Goal: Task Accomplishment & Management: Manage account settings

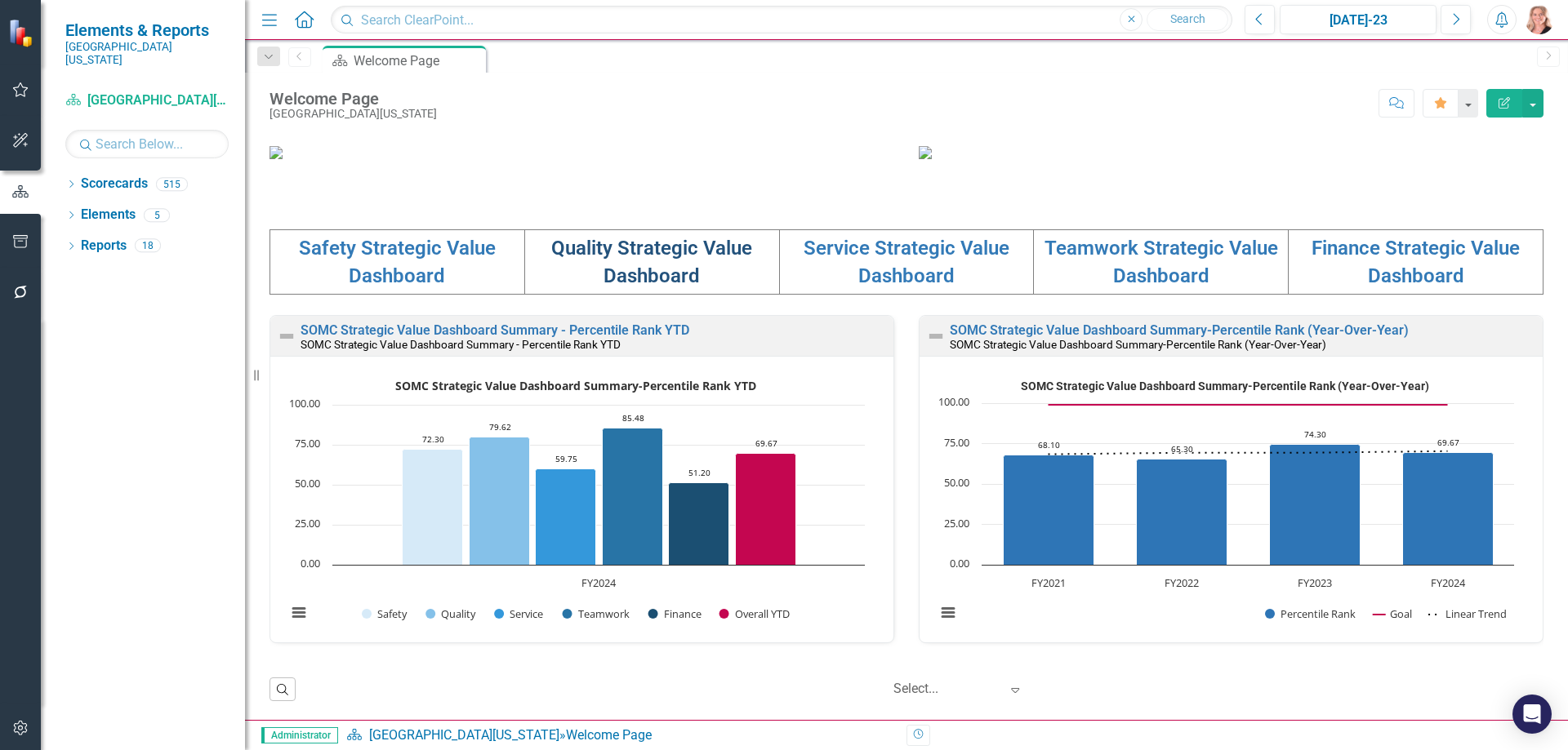
scroll to position [408, 0]
click at [673, 288] on link "Quality Strategic Value Dashboard" at bounding box center [651, 262] width 201 height 50
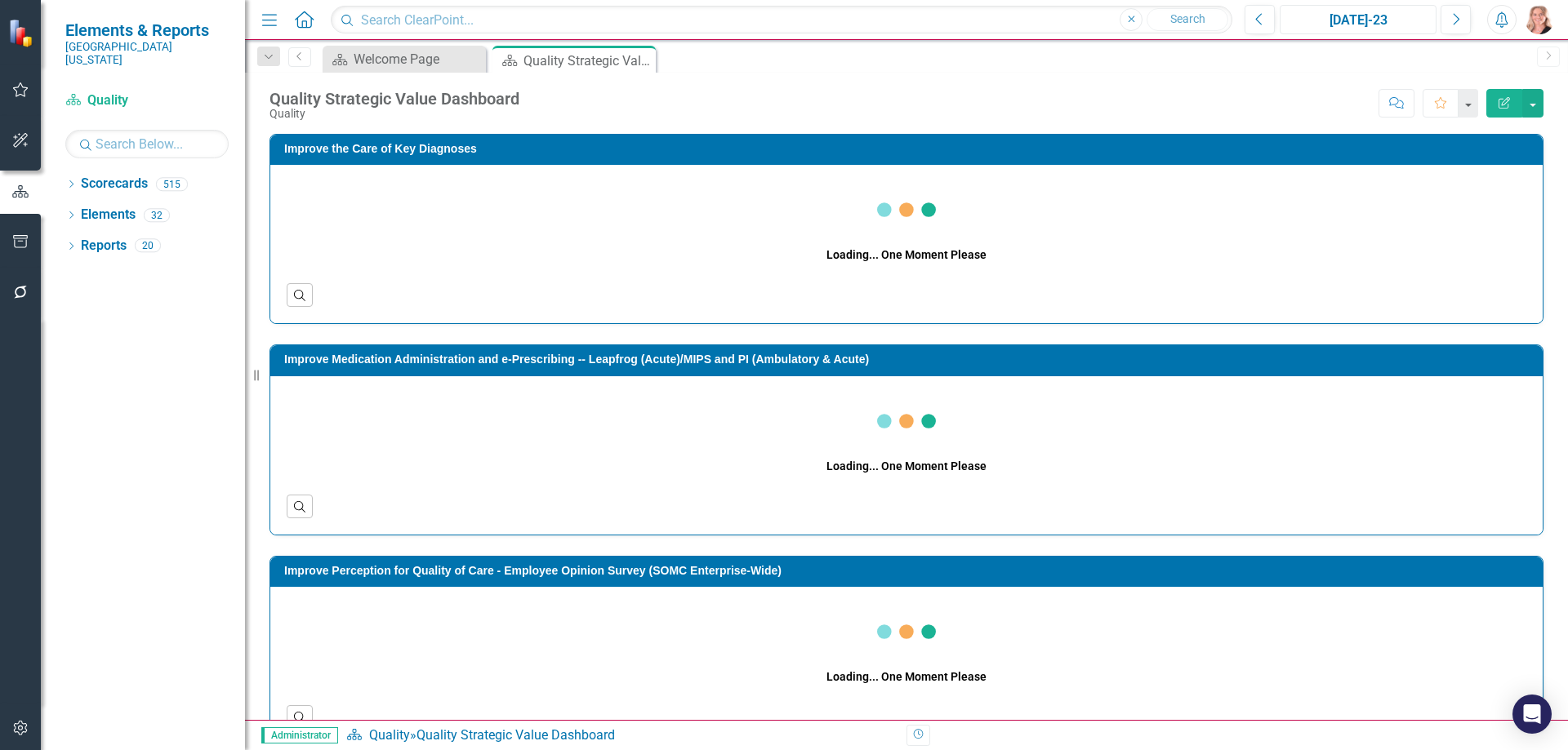
click at [1355, 25] on div "[DATE]-23" at bounding box center [1358, 20] width 146 height 19
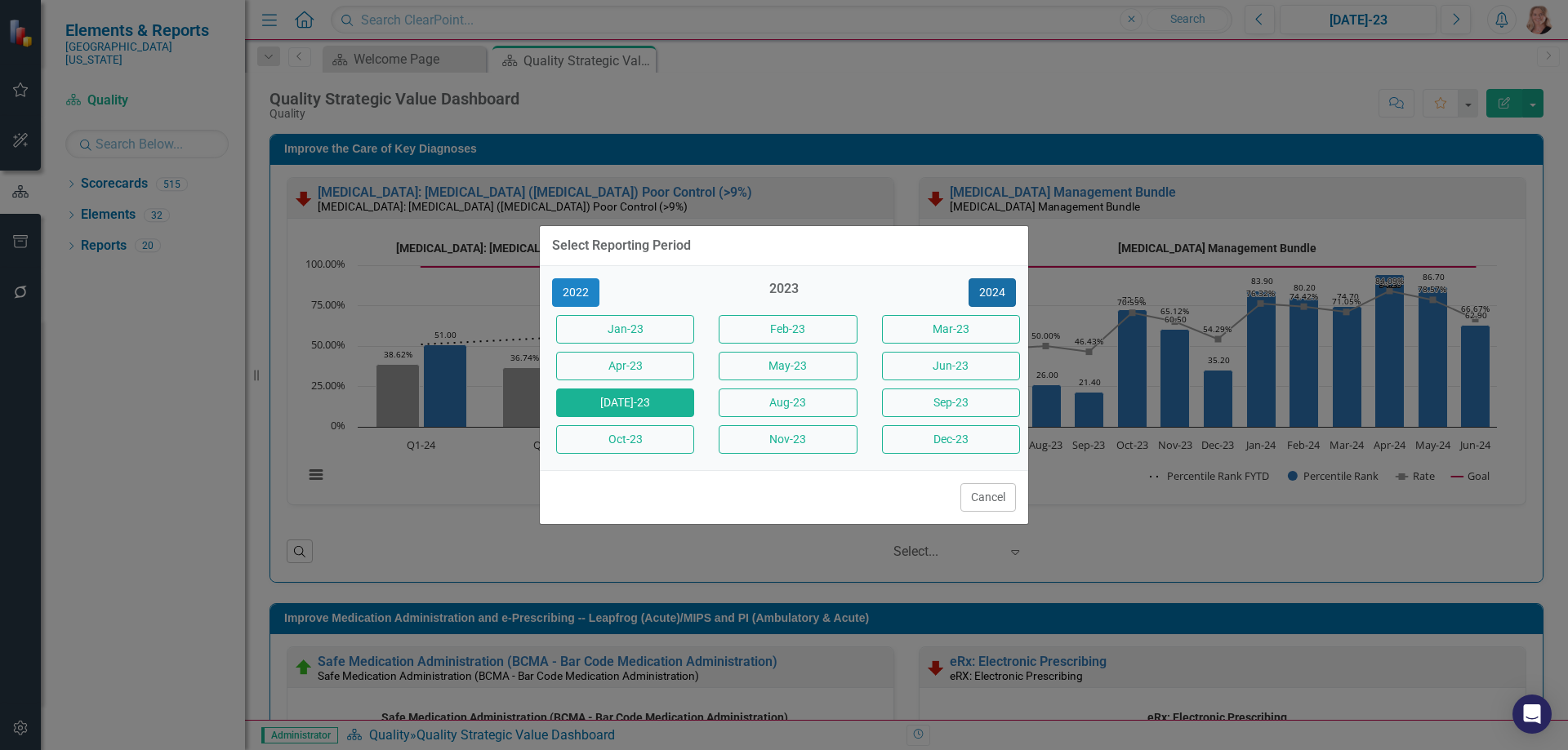
click at [998, 290] on button "2024" at bounding box center [993, 293] width 47 height 29
click at [998, 290] on button "2025" at bounding box center [993, 293] width 47 height 29
click at [639, 401] on button "[DATE]-25" at bounding box center [625, 403] width 138 height 29
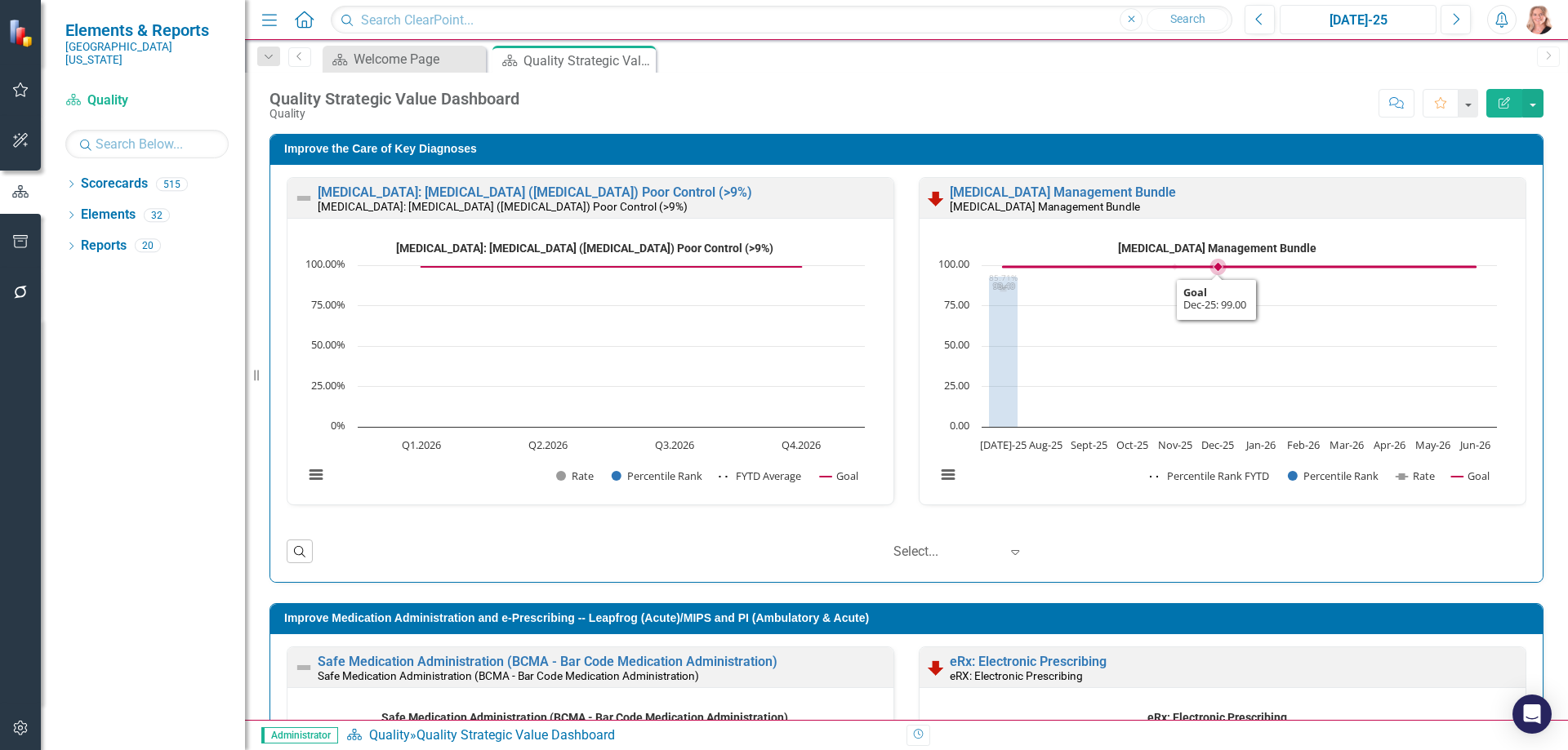
click at [1190, 331] on rect "Interactive chart" at bounding box center [1216, 368] width 577 height 266
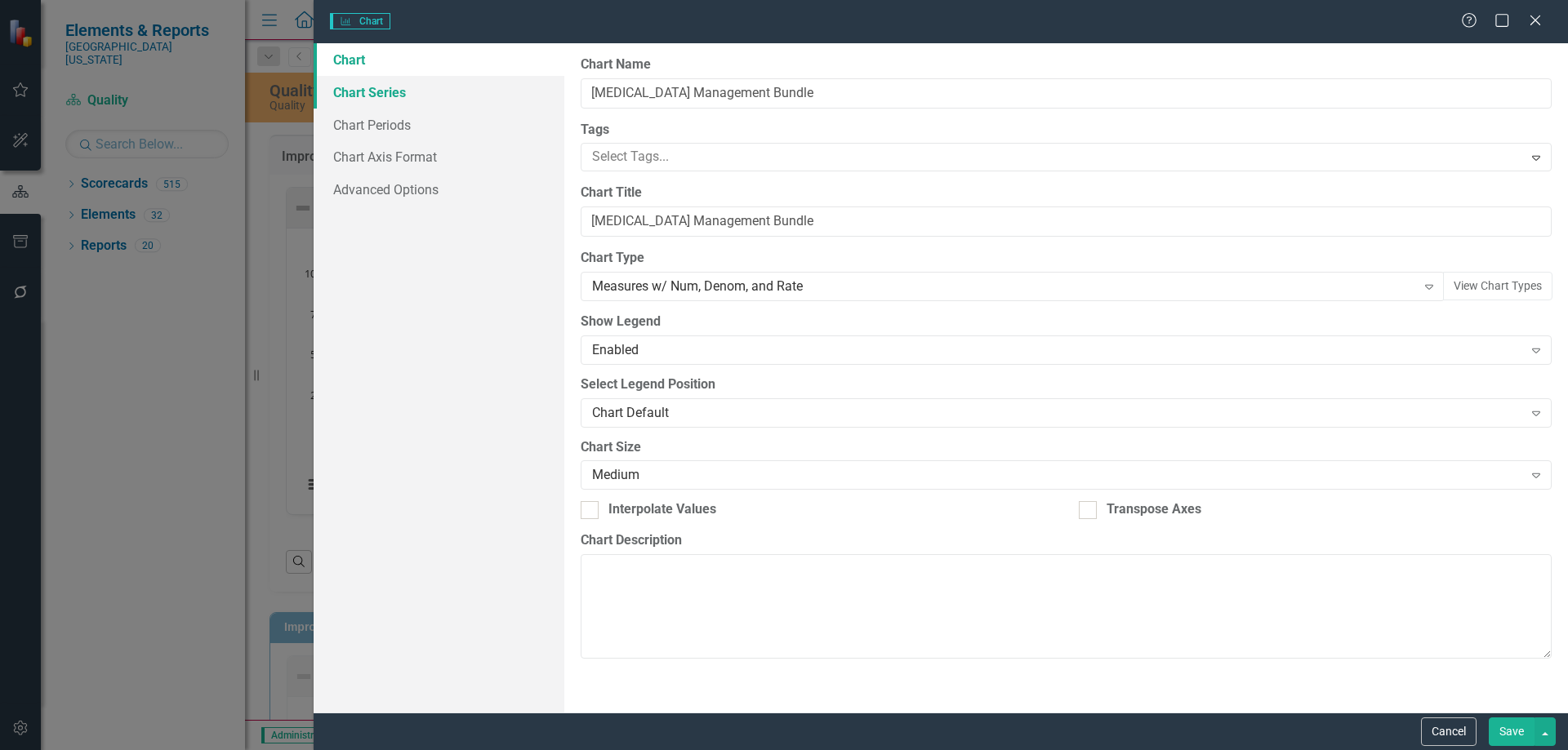
click at [365, 95] on link "Chart Series" at bounding box center [439, 92] width 251 height 33
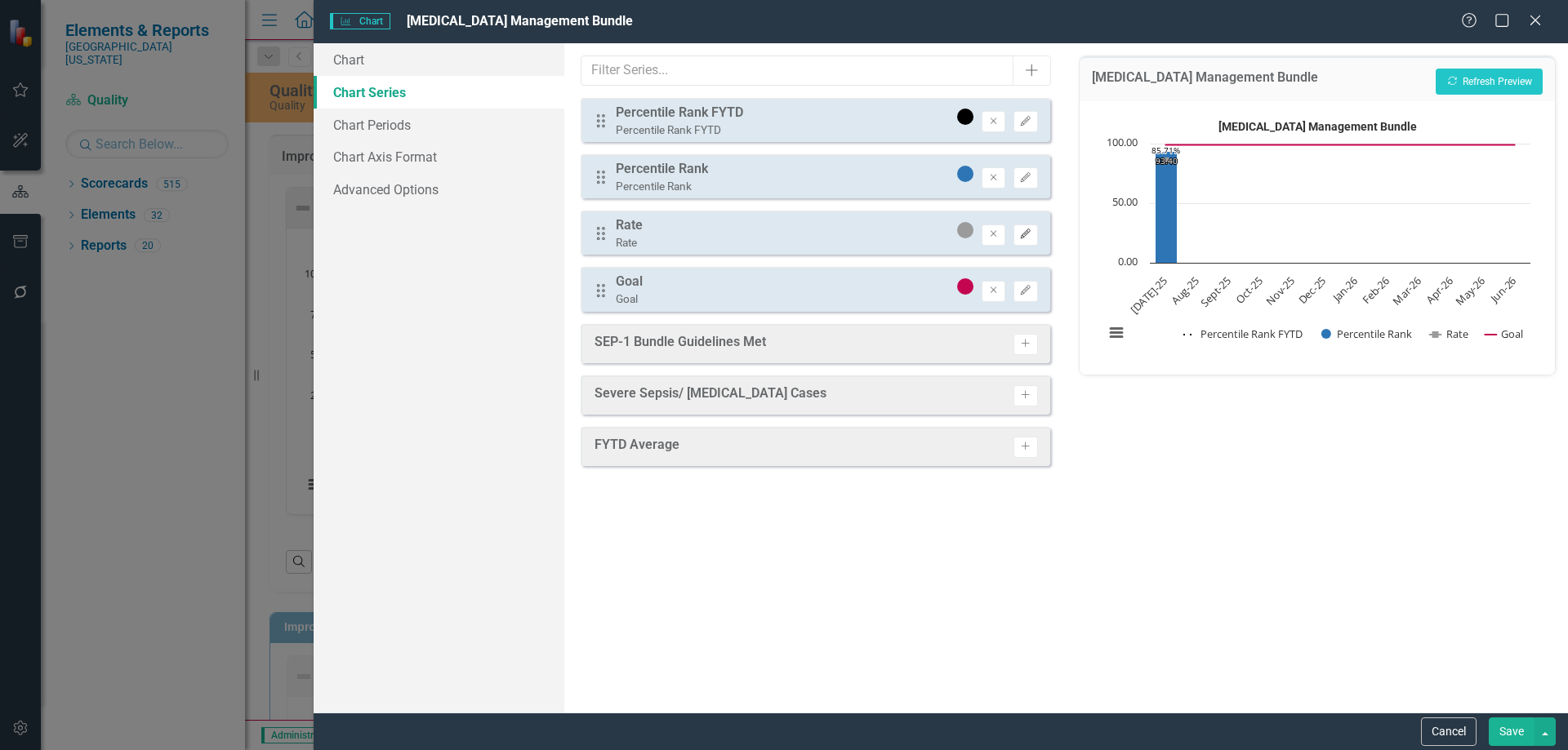
click at [1017, 236] on button "Edit" at bounding box center [1025, 235] width 24 height 21
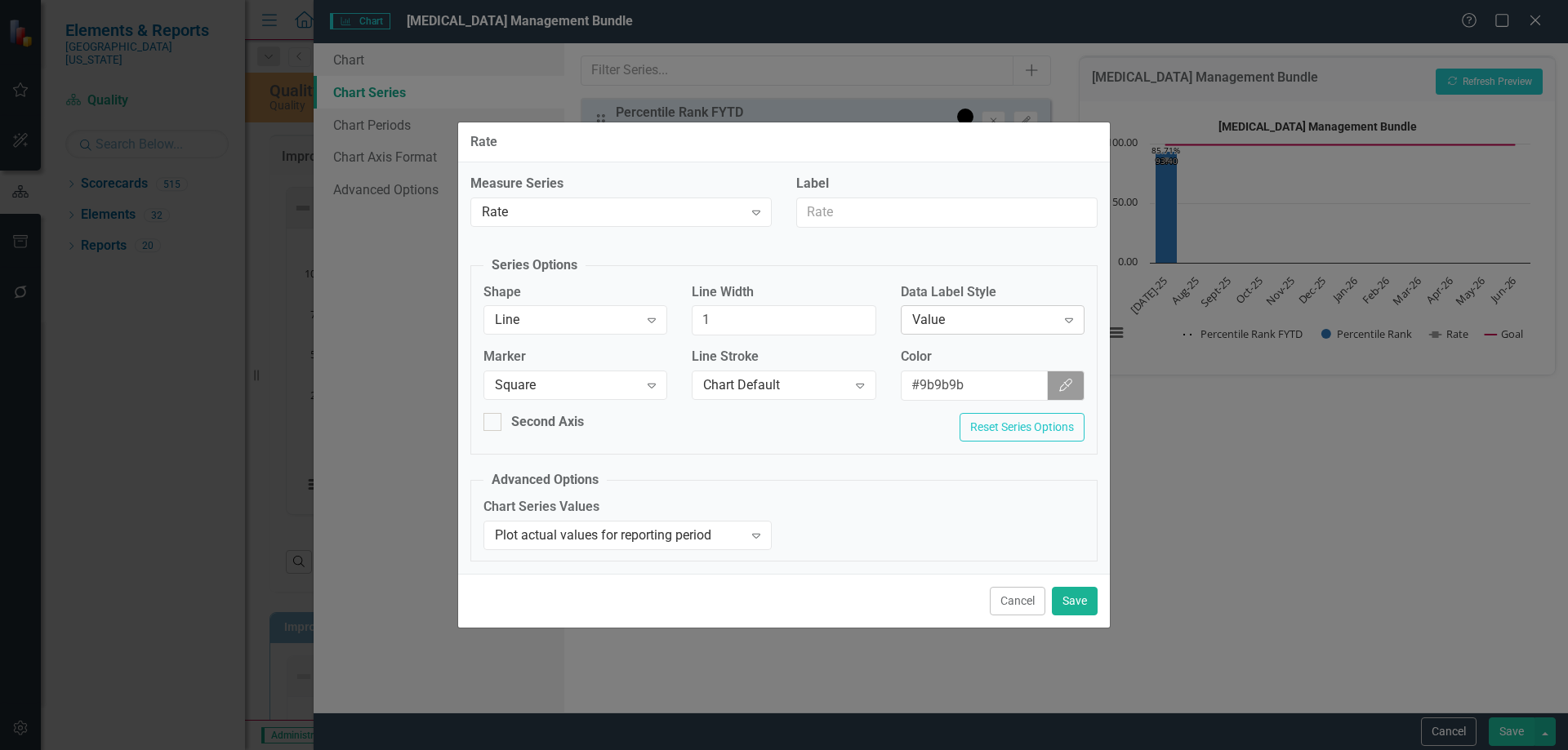
click at [1009, 315] on div "Value" at bounding box center [984, 320] width 144 height 18
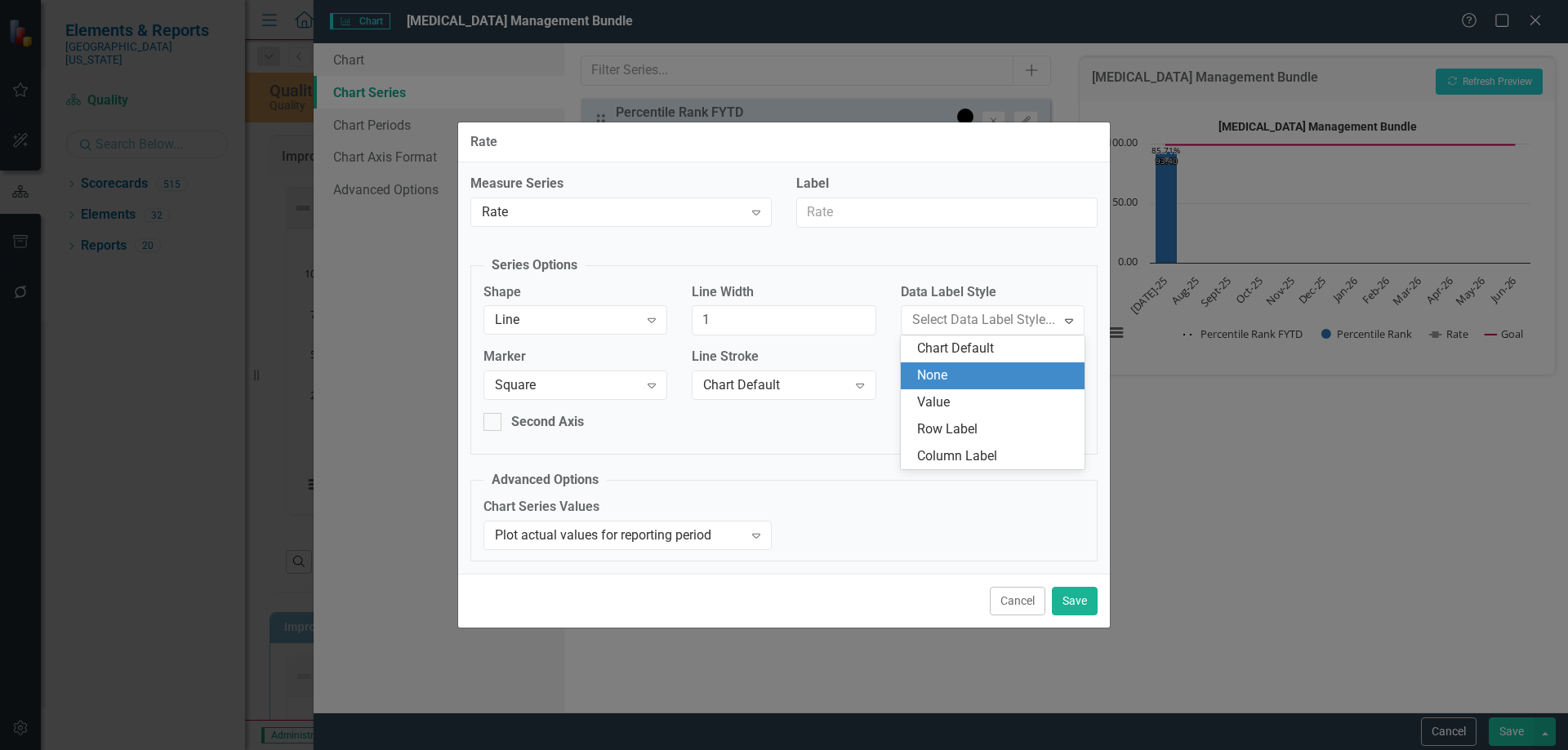
click at [983, 372] on div "None" at bounding box center [995, 376] width 157 height 18
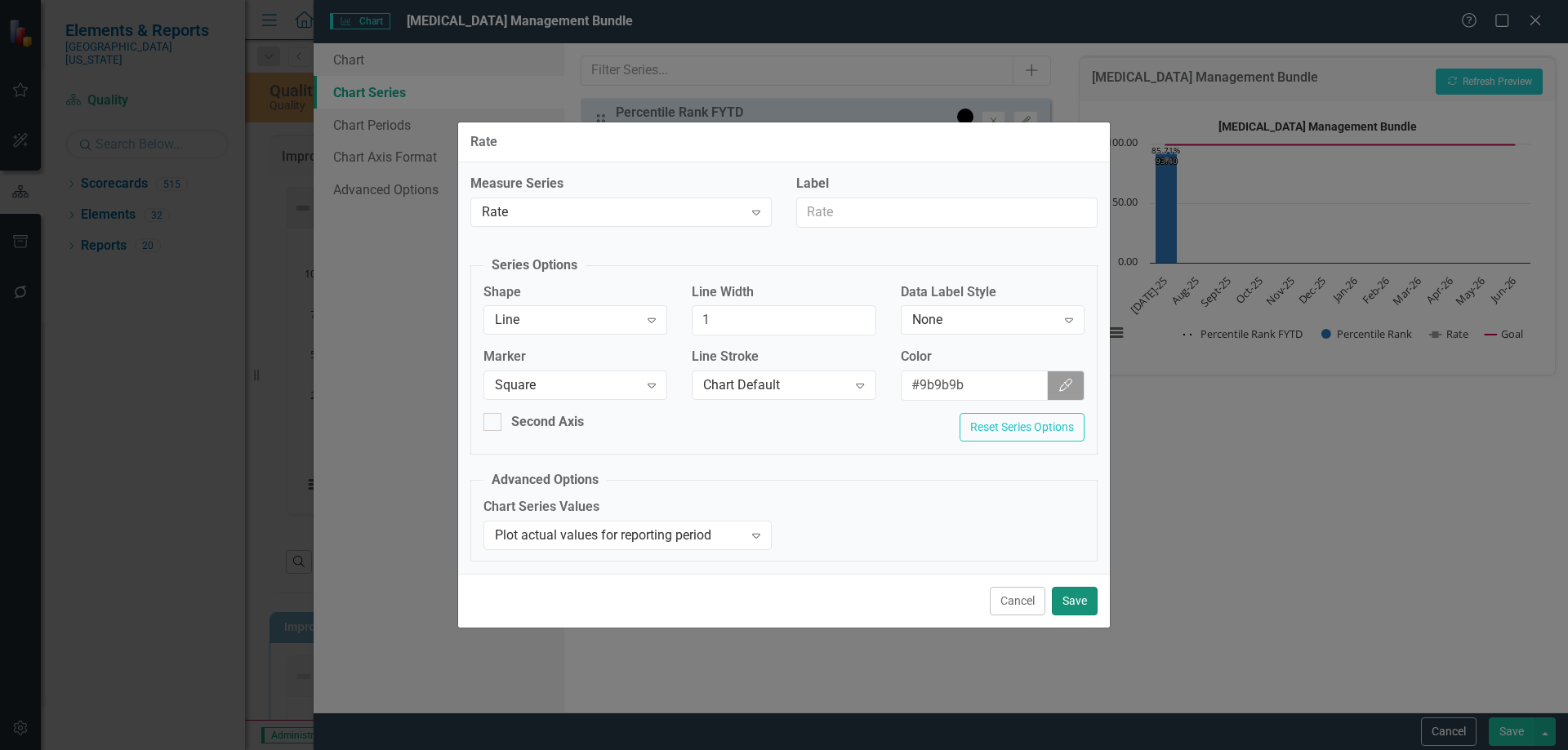
click at [1080, 599] on button "Save" at bounding box center [1075, 601] width 45 height 29
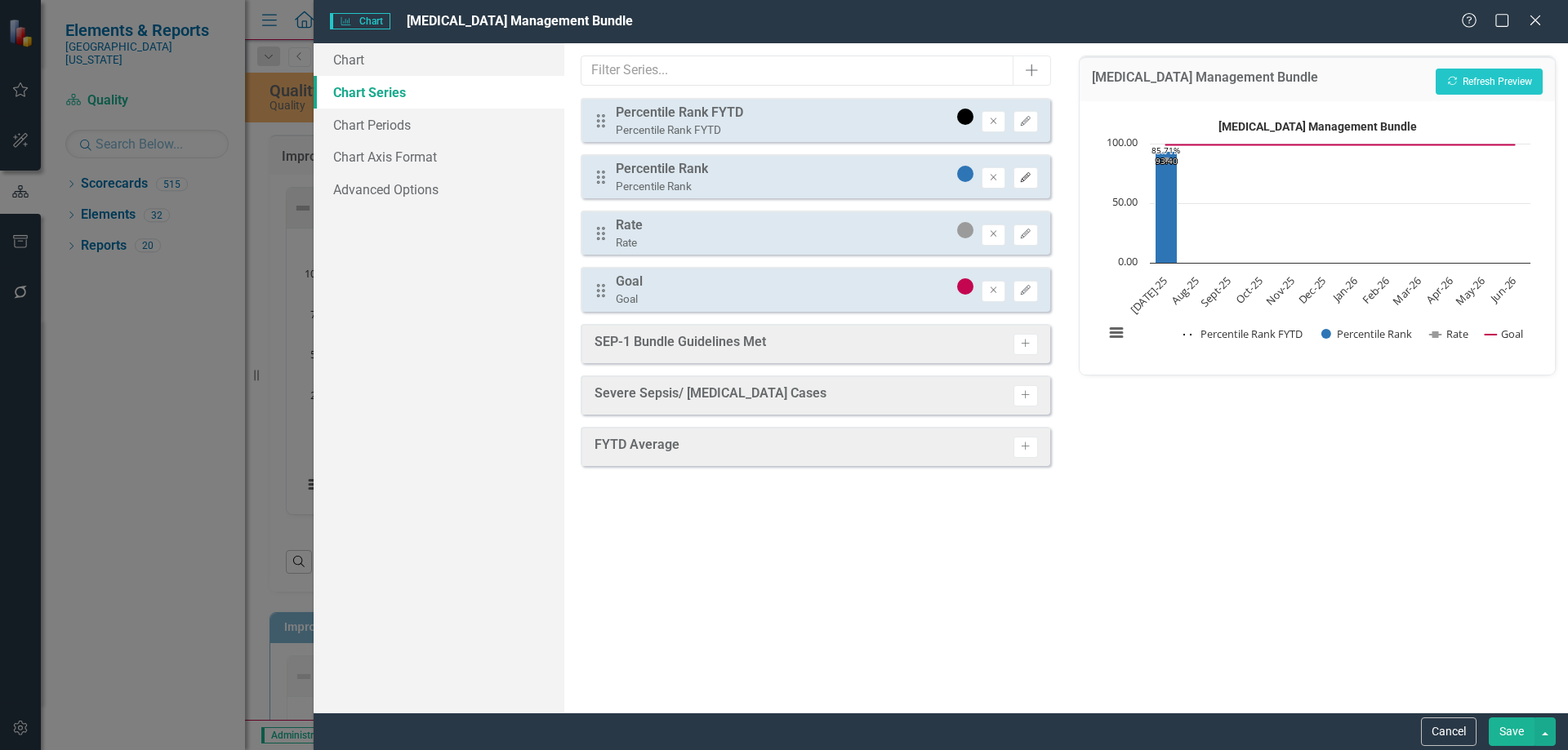
click at [1026, 179] on icon "button" at bounding box center [1026, 177] width 10 height 10
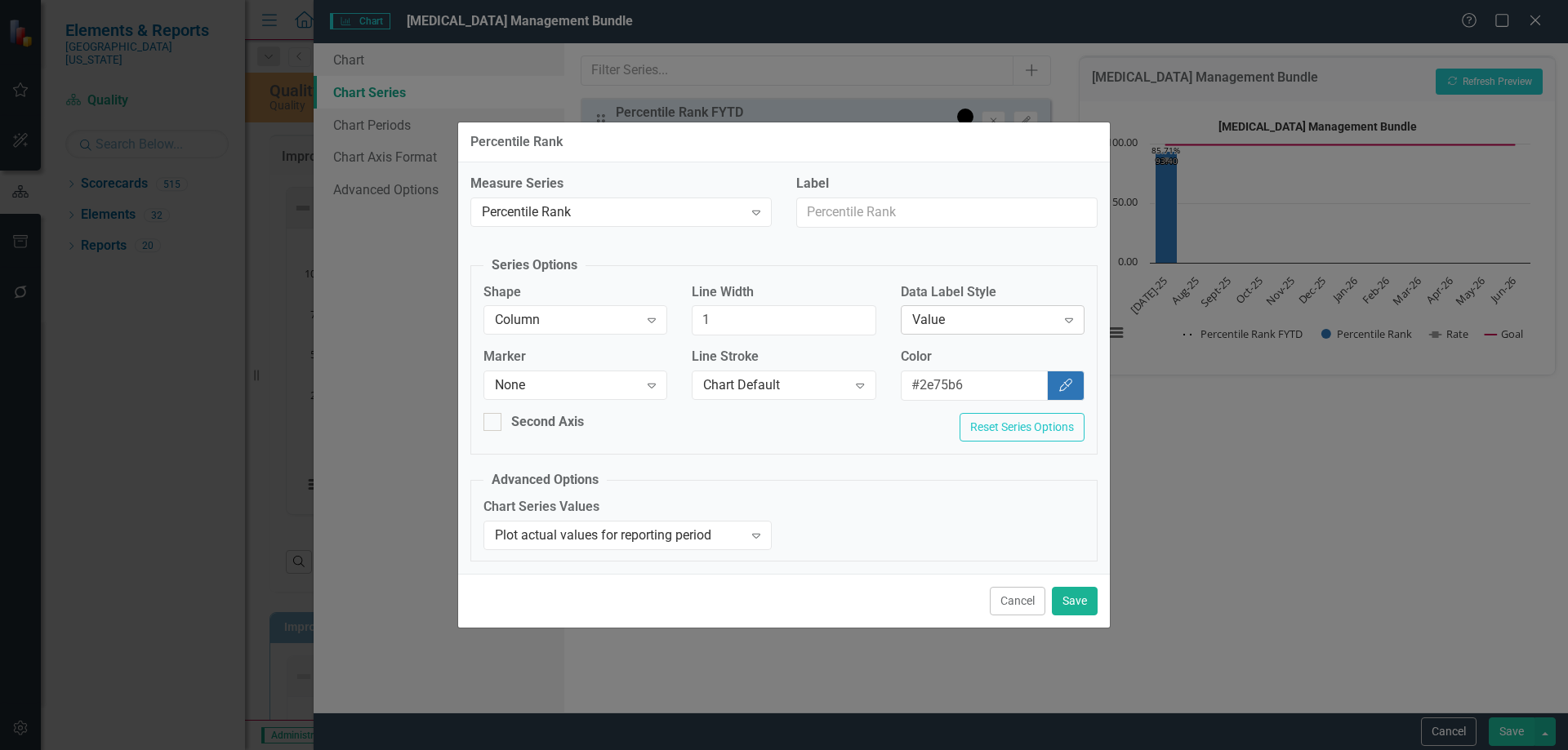
click at [971, 315] on div "Value" at bounding box center [984, 320] width 144 height 18
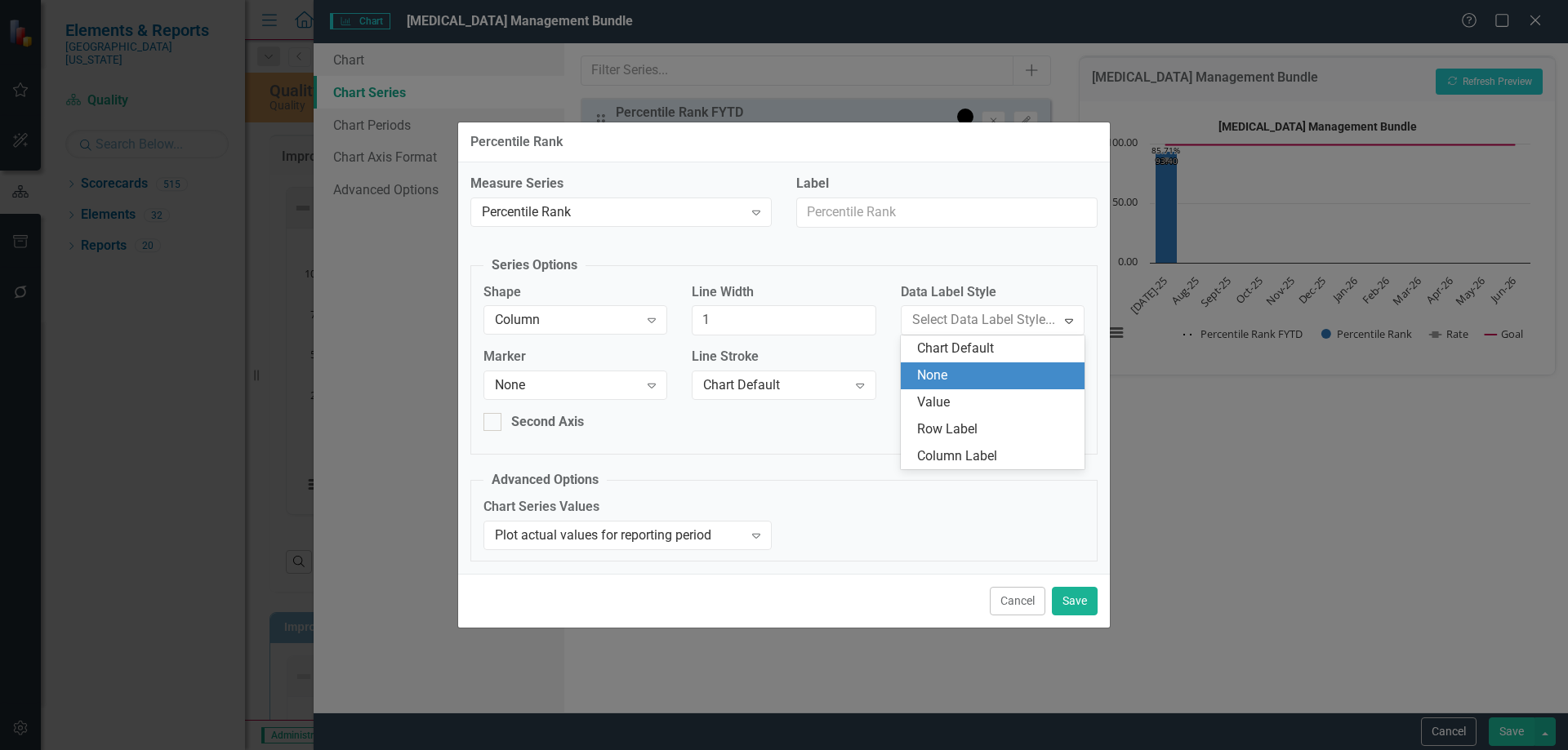
click at [977, 378] on div "None" at bounding box center [995, 376] width 157 height 18
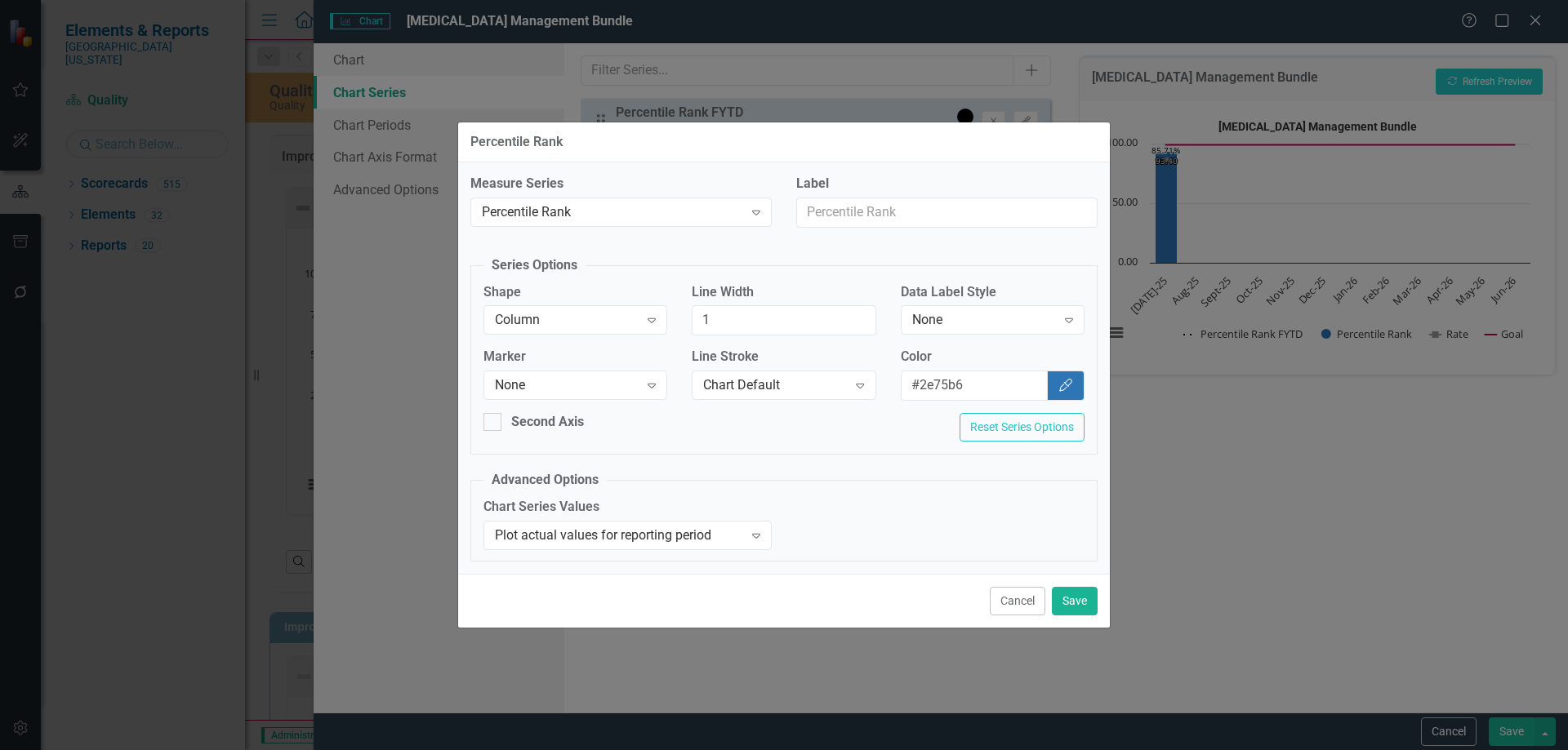
click at [1077, 616] on div "Cancel Save" at bounding box center [784, 601] width 652 height 54
click at [1074, 603] on button "Save" at bounding box center [1075, 601] width 45 height 29
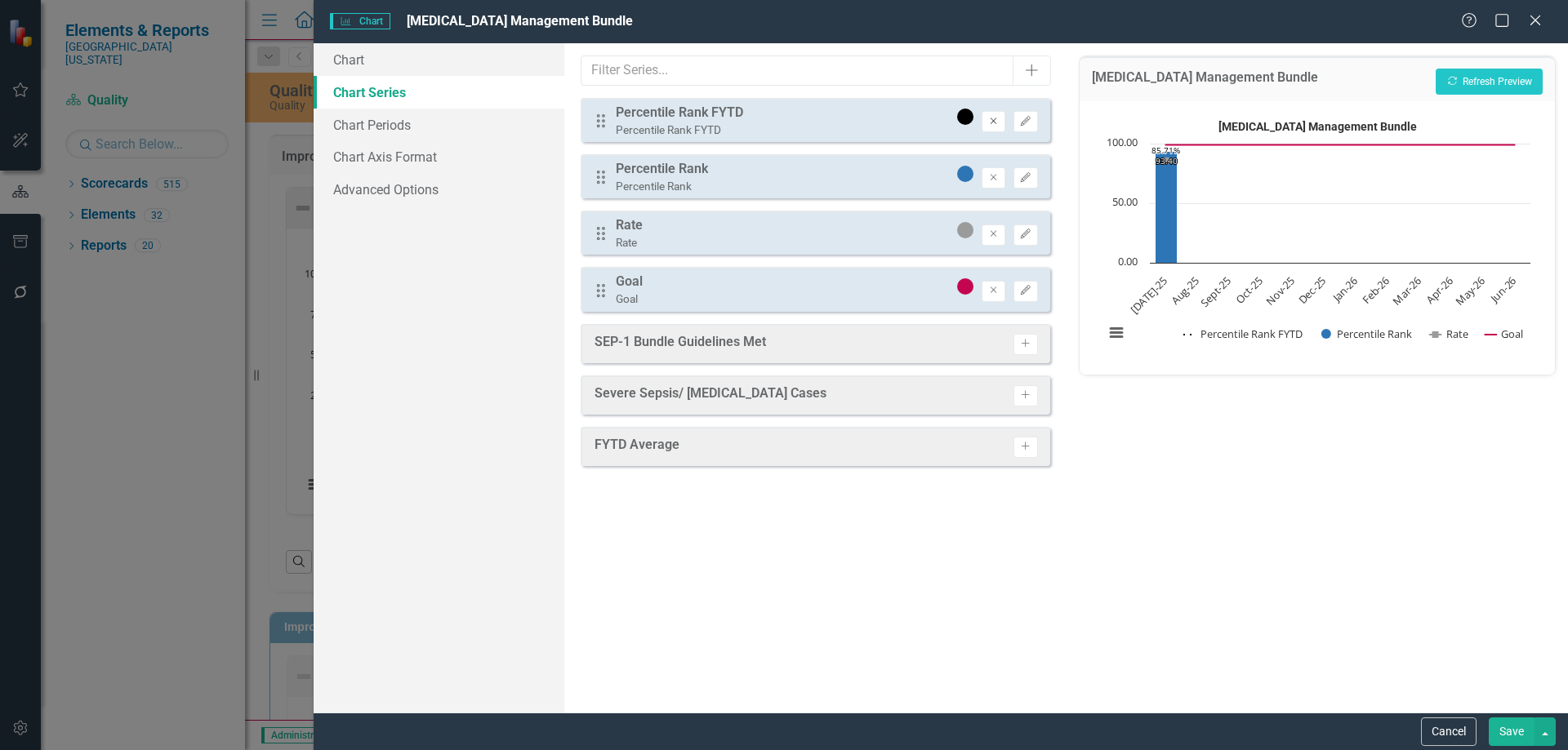
click at [992, 119] on icon "Remove" at bounding box center [993, 122] width 13 height 10
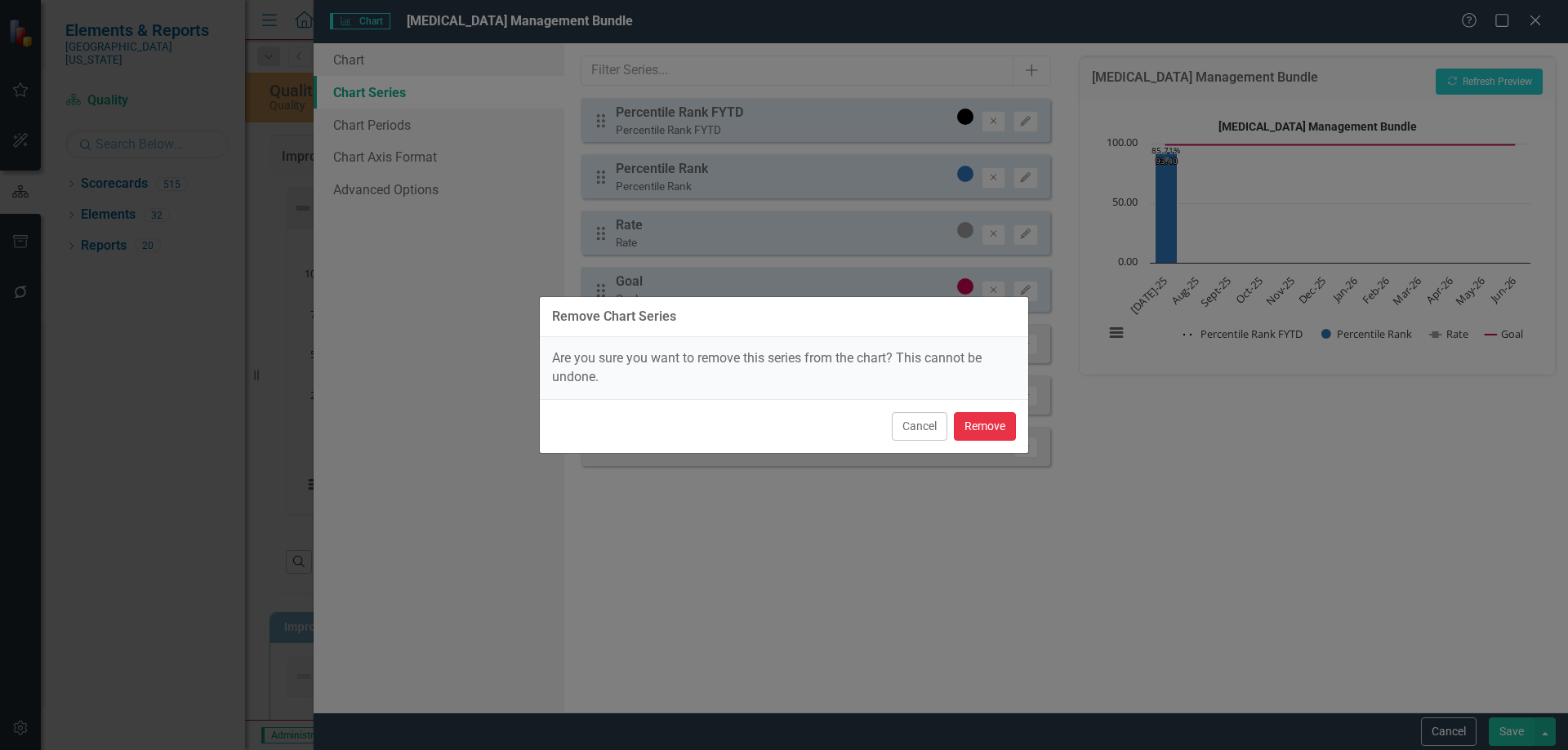
click at [989, 435] on button "Remove" at bounding box center [985, 426] width 62 height 29
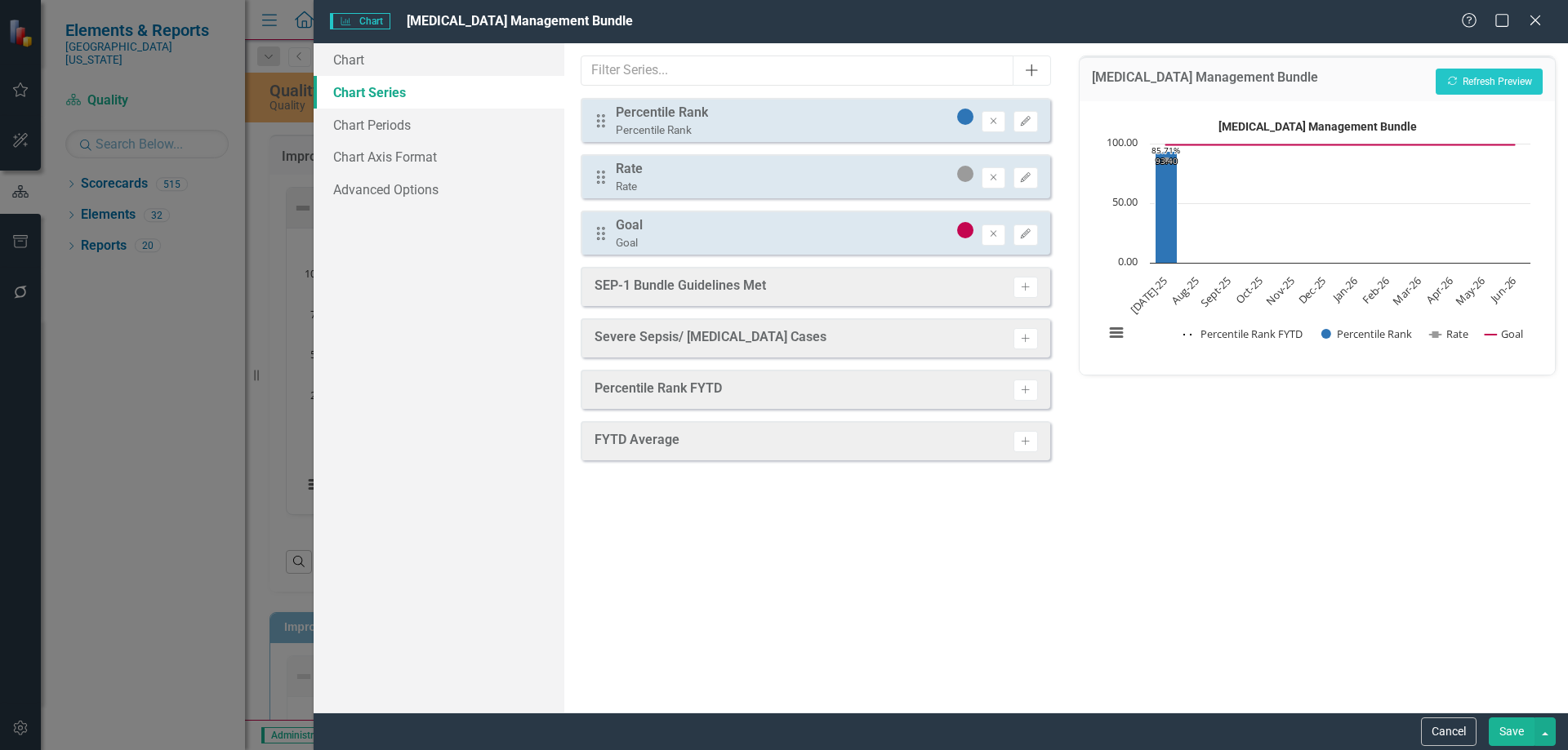
click at [1041, 75] on button "Add" at bounding box center [1031, 71] width 38 height 30
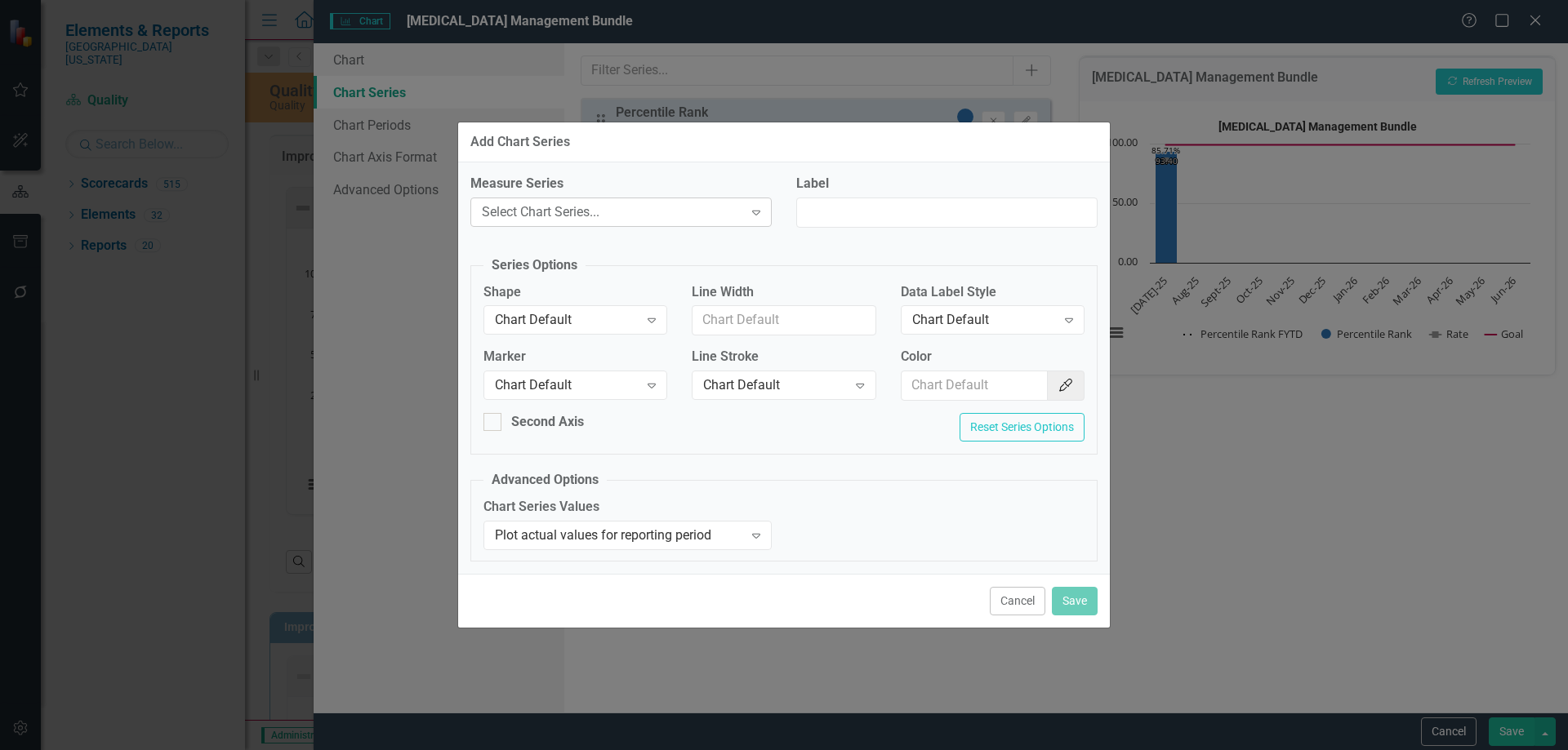
click at [560, 211] on div "Select Chart Series..." at bounding box center [612, 212] width 262 height 18
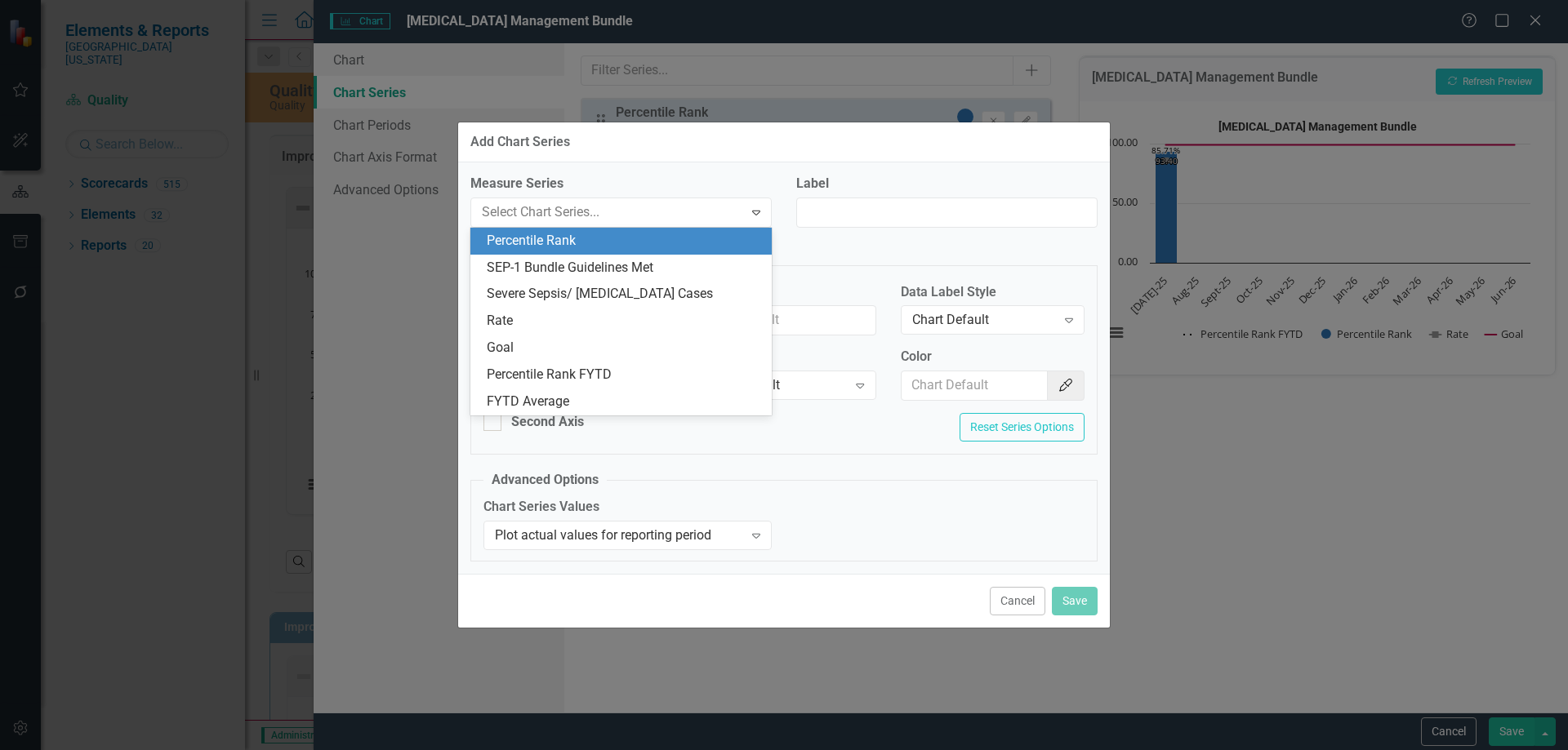
click at [569, 236] on div "Percentile Rank" at bounding box center [624, 241] width 275 height 18
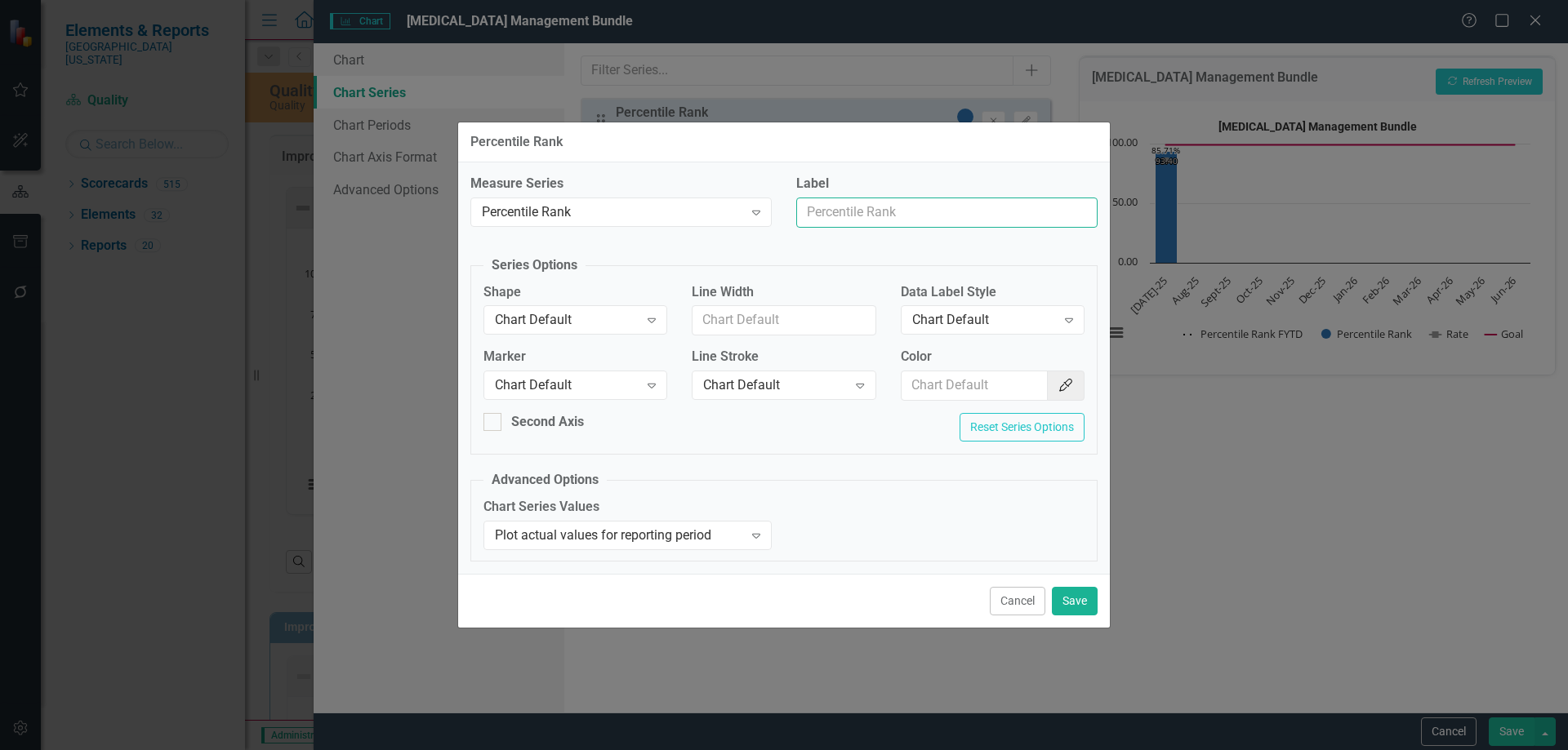
click at [845, 219] on input "Label" at bounding box center [947, 213] width 301 height 30
type input "Trend Line"
click at [657, 320] on icon "Expand" at bounding box center [651, 320] width 16 height 13
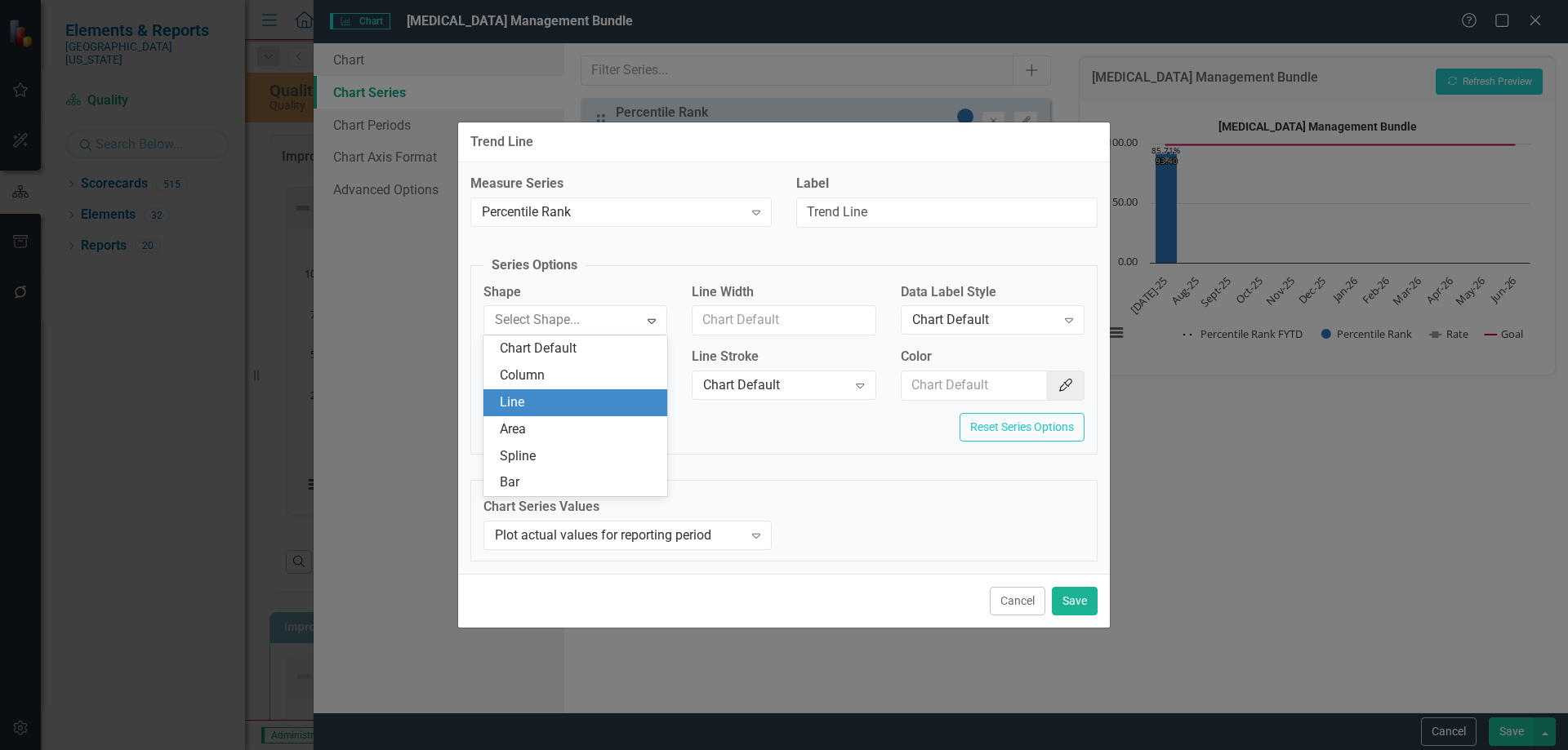
click at [615, 398] on div "Line" at bounding box center [578, 403] width 157 height 18
click at [630, 388] on div "Chart Default" at bounding box center [566, 386] width 144 height 18
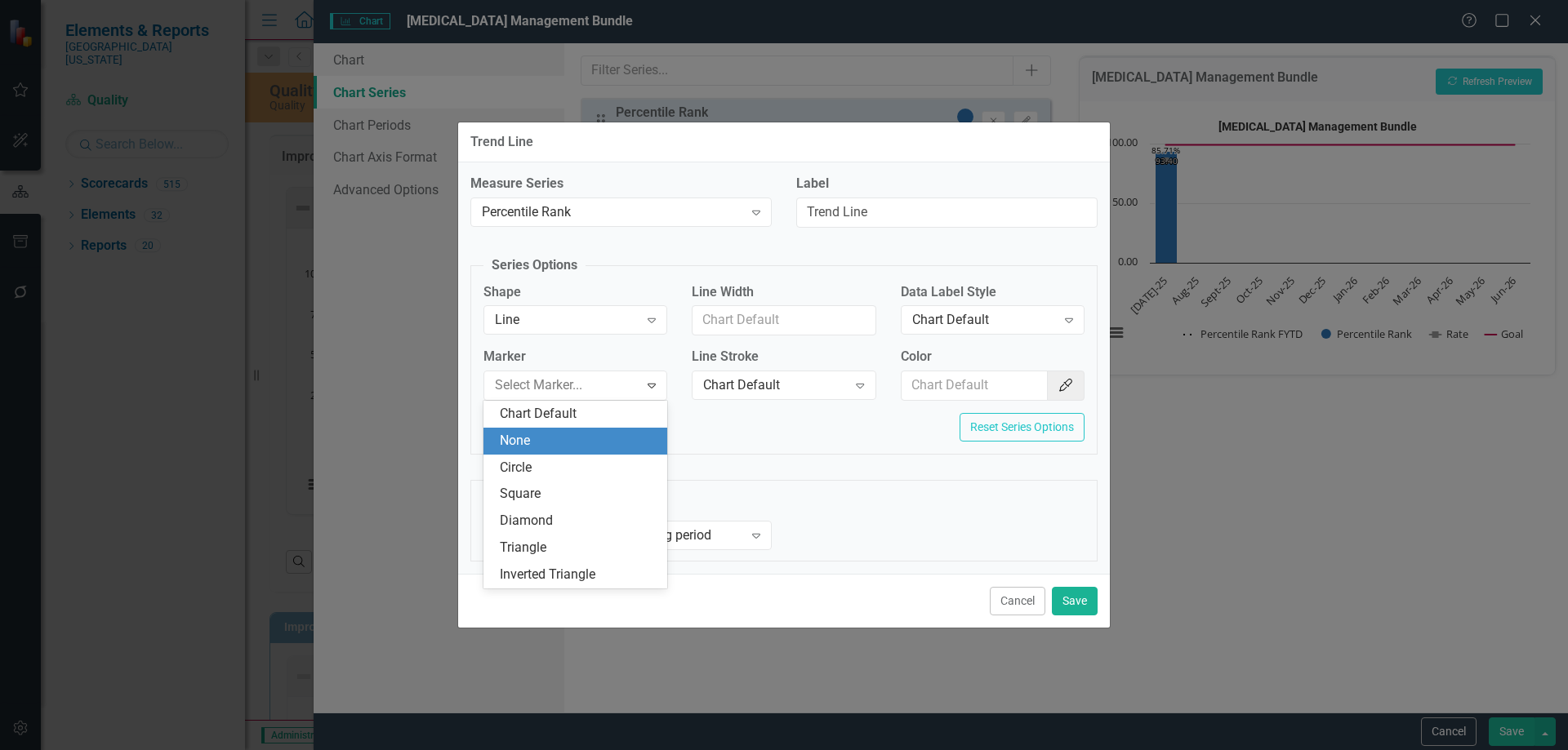
click at [606, 440] on div "None" at bounding box center [578, 441] width 157 height 18
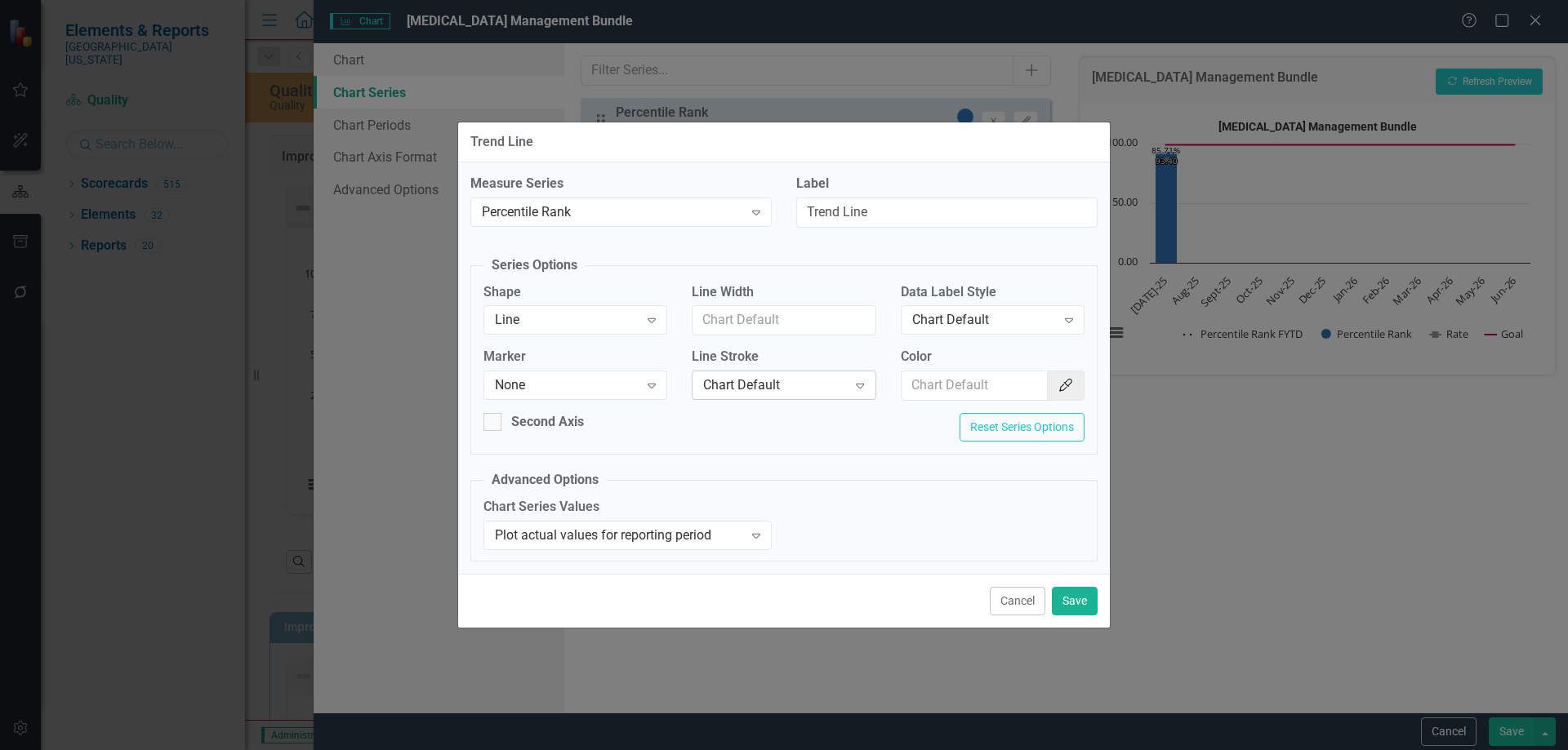
click at [733, 378] on div "Chart Default" at bounding box center [775, 386] width 144 height 18
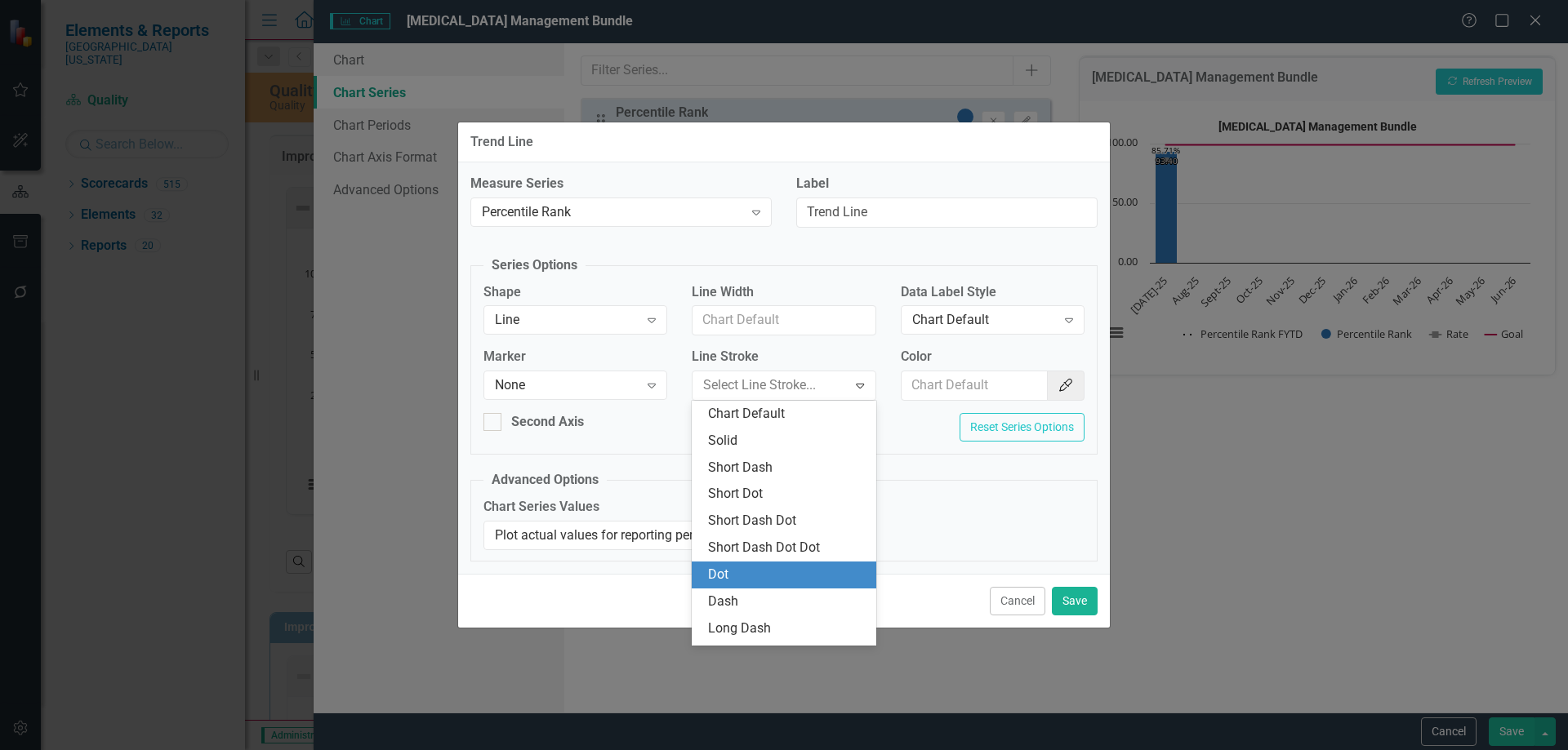
click at [730, 569] on div "Dot" at bounding box center [787, 575] width 157 height 18
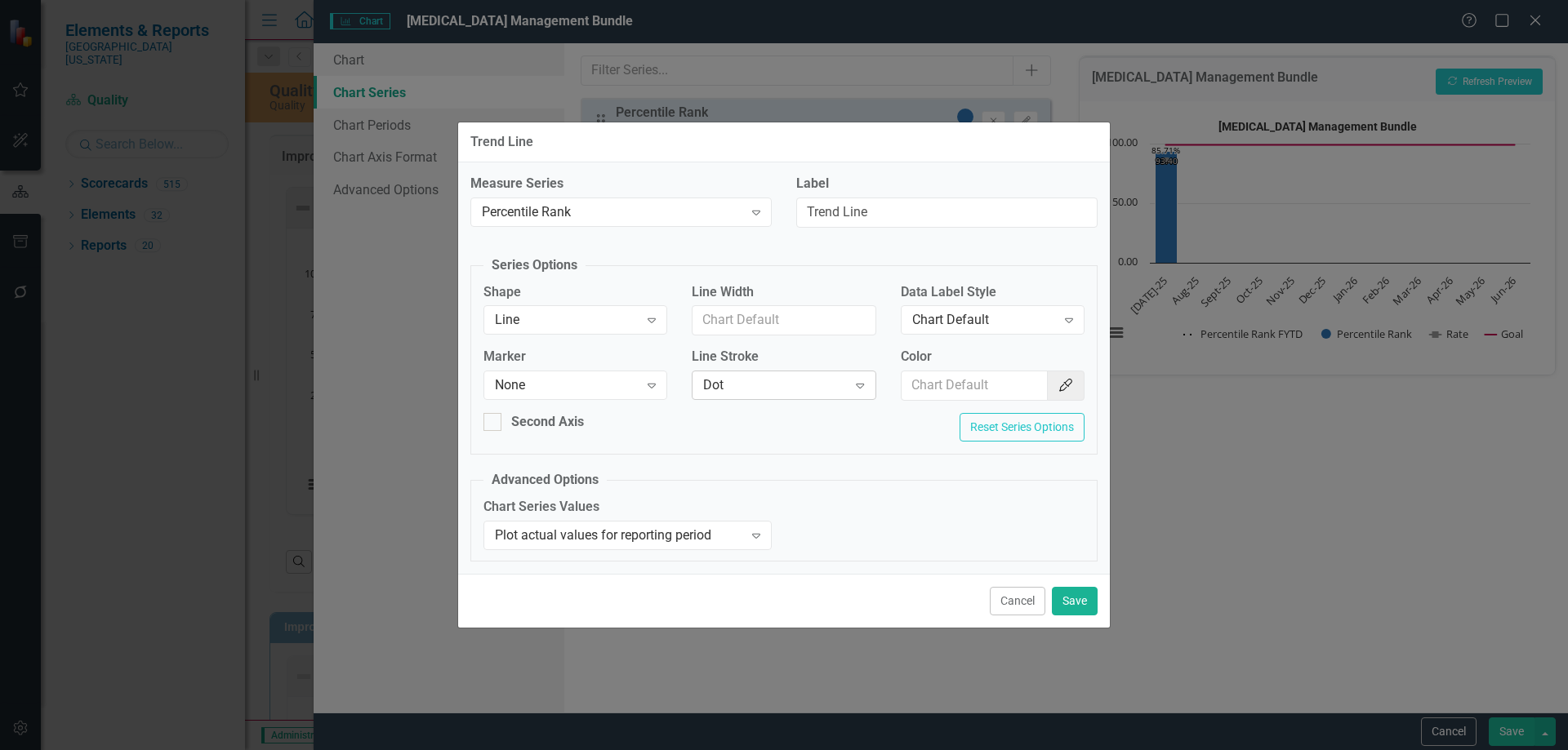
click at [754, 387] on div "Dot" at bounding box center [775, 386] width 144 height 18
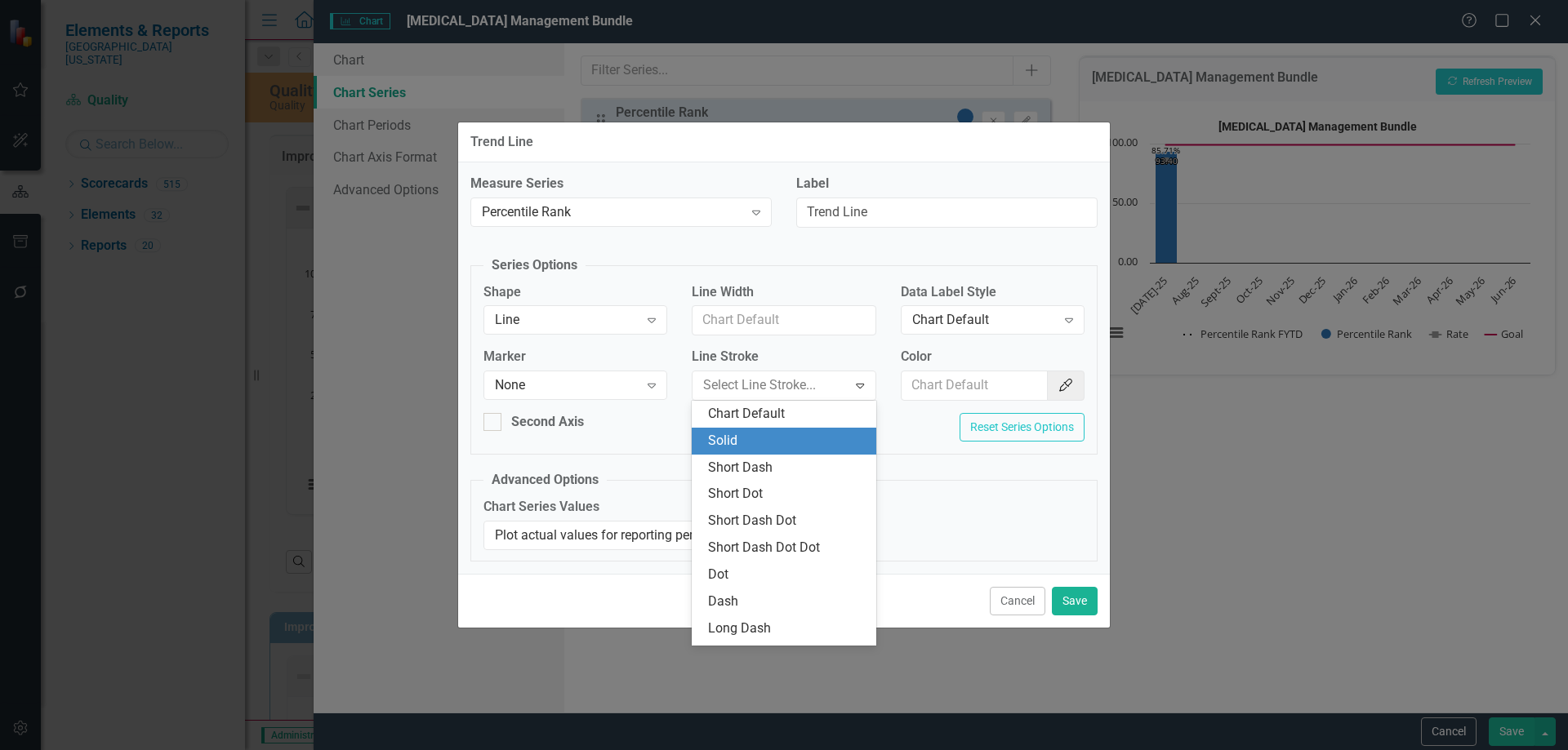
click at [780, 446] on div "Solid" at bounding box center [787, 441] width 157 height 18
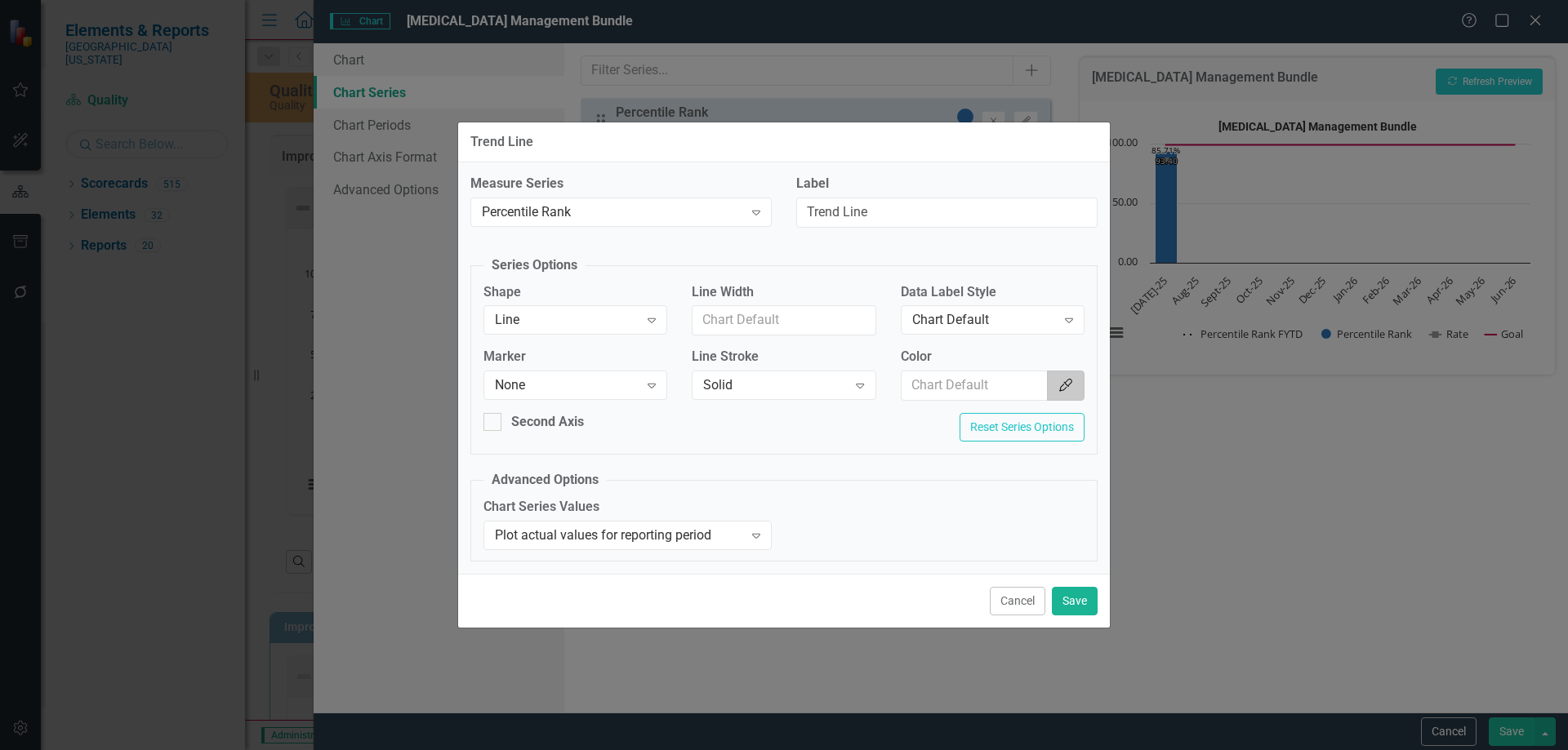
click at [1069, 381] on icon "Color Picker" at bounding box center [1065, 386] width 16 height 13
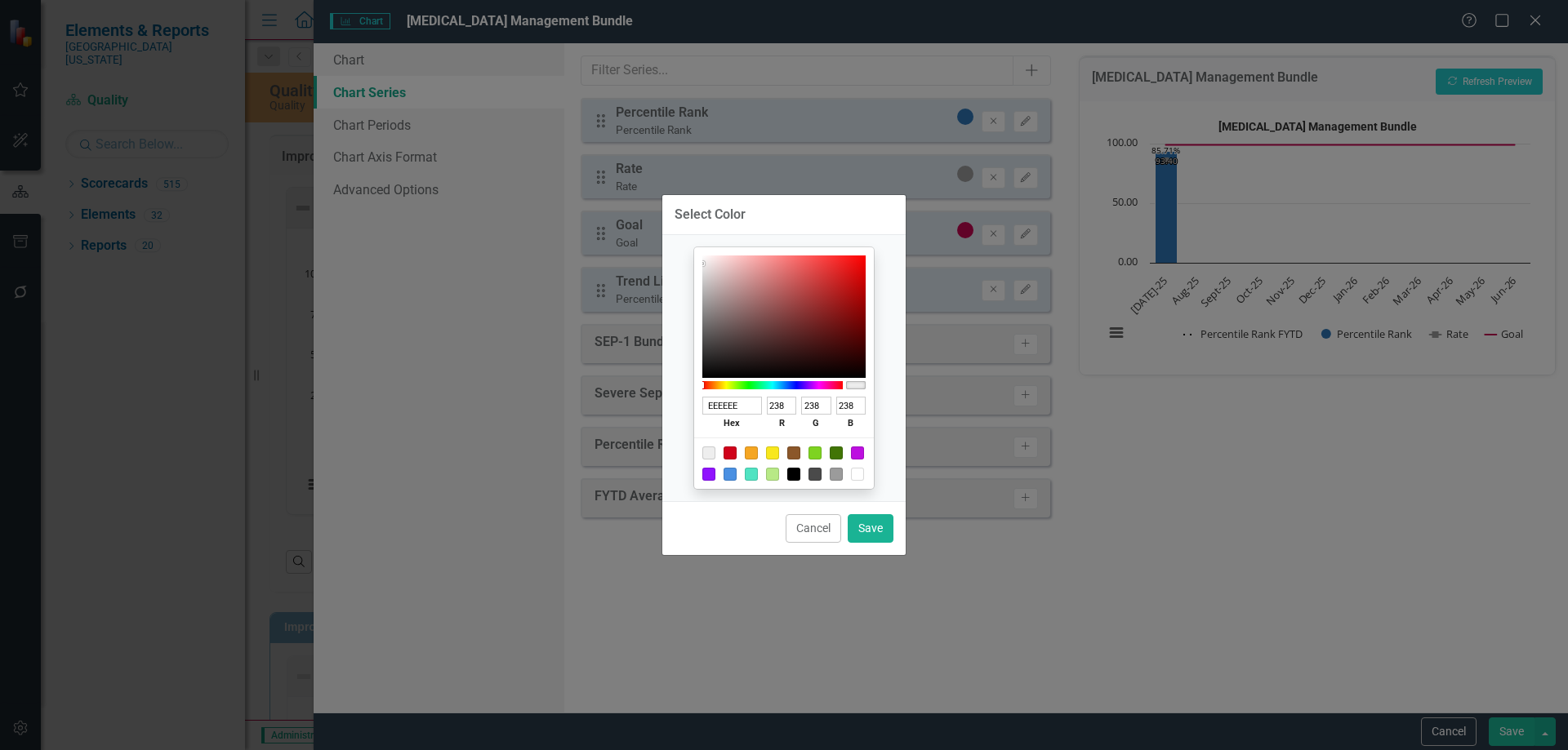
click at [792, 474] on div at bounding box center [794, 474] width 13 height 13
type input "000000"
type input "0"
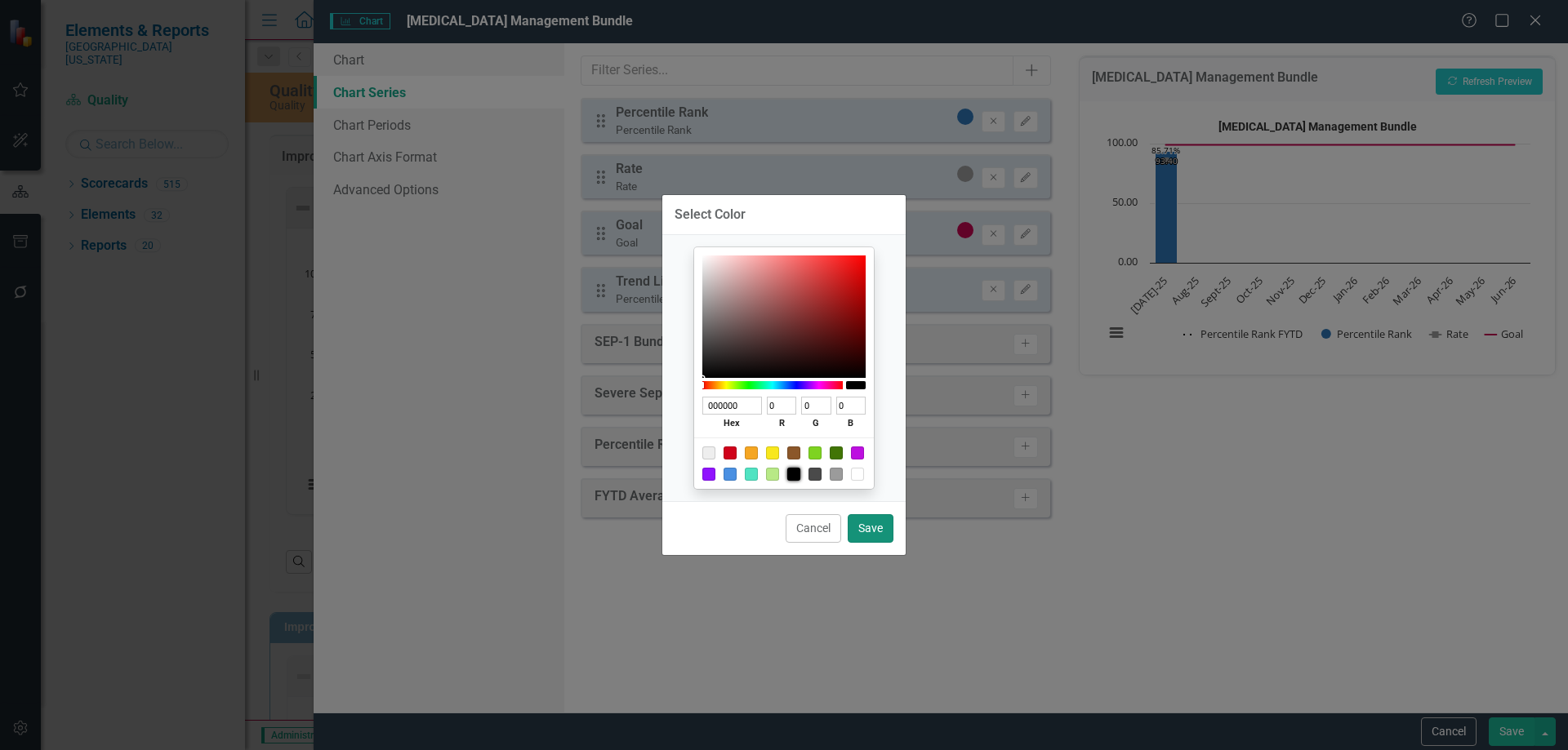
click at [875, 525] on button "Save" at bounding box center [871, 529] width 45 height 29
type input "#000000"
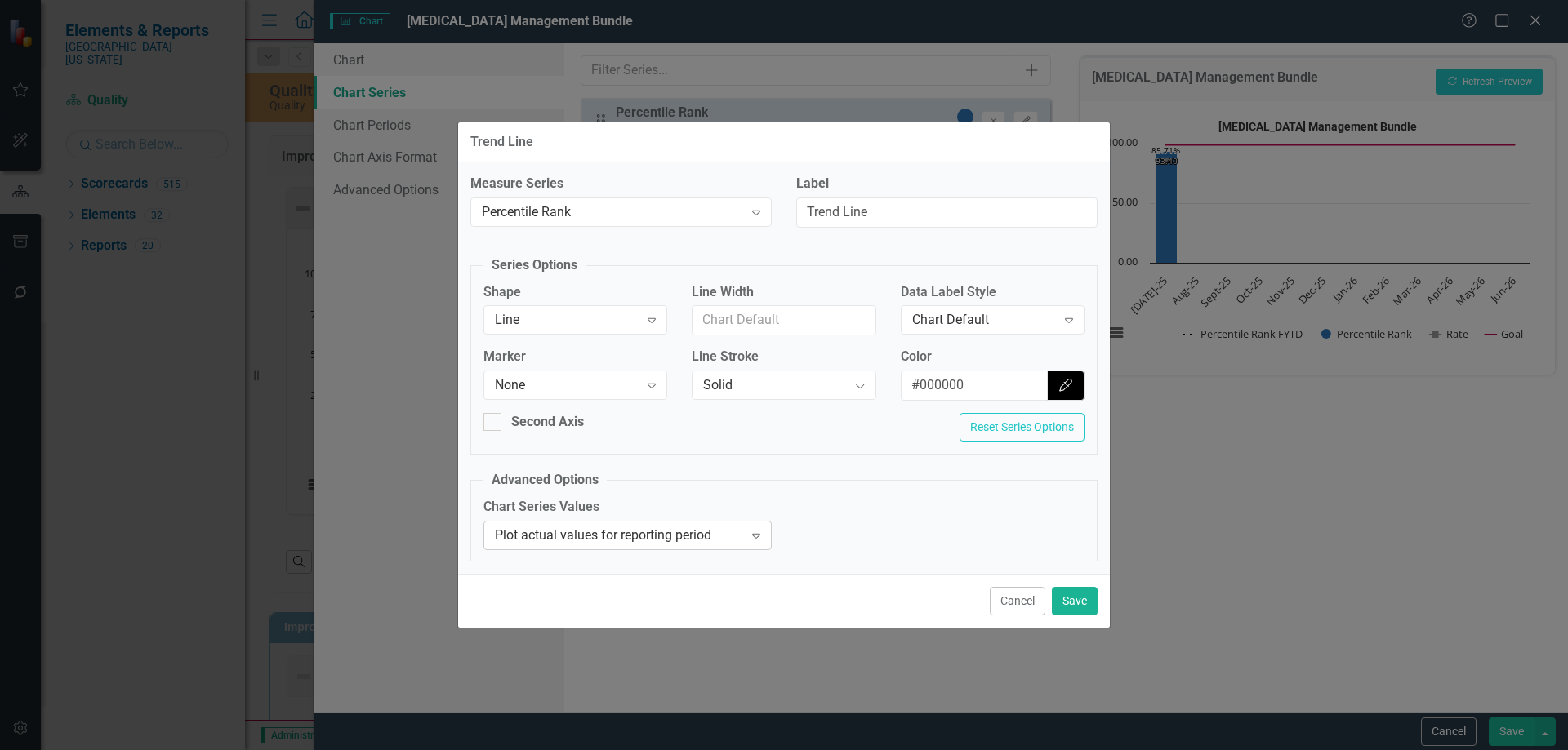
click at [691, 531] on div "Plot actual values for reporting period" at bounding box center [618, 535] width 248 height 18
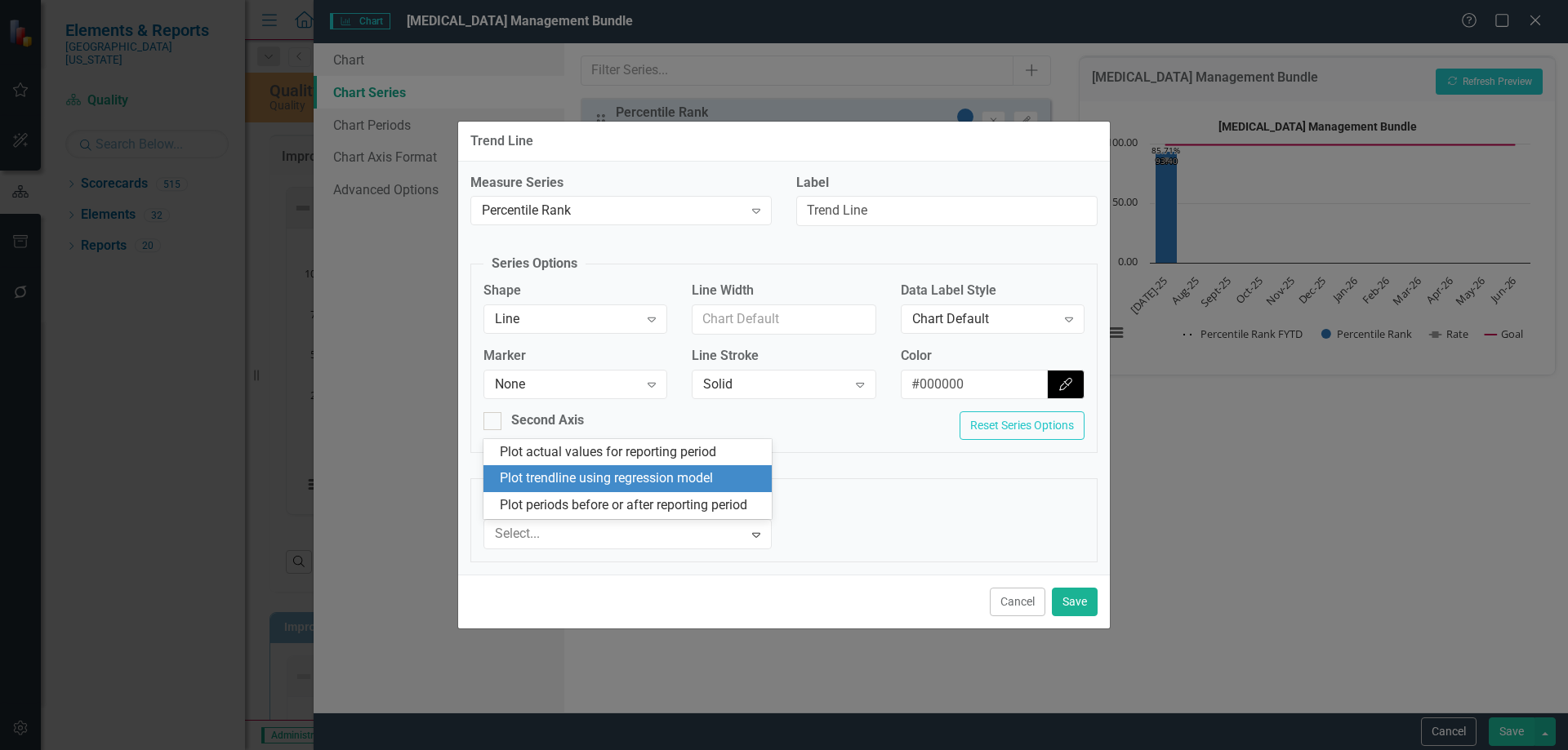
click at [618, 472] on div "Plot trendline using regression model" at bounding box center [631, 478] width 262 height 18
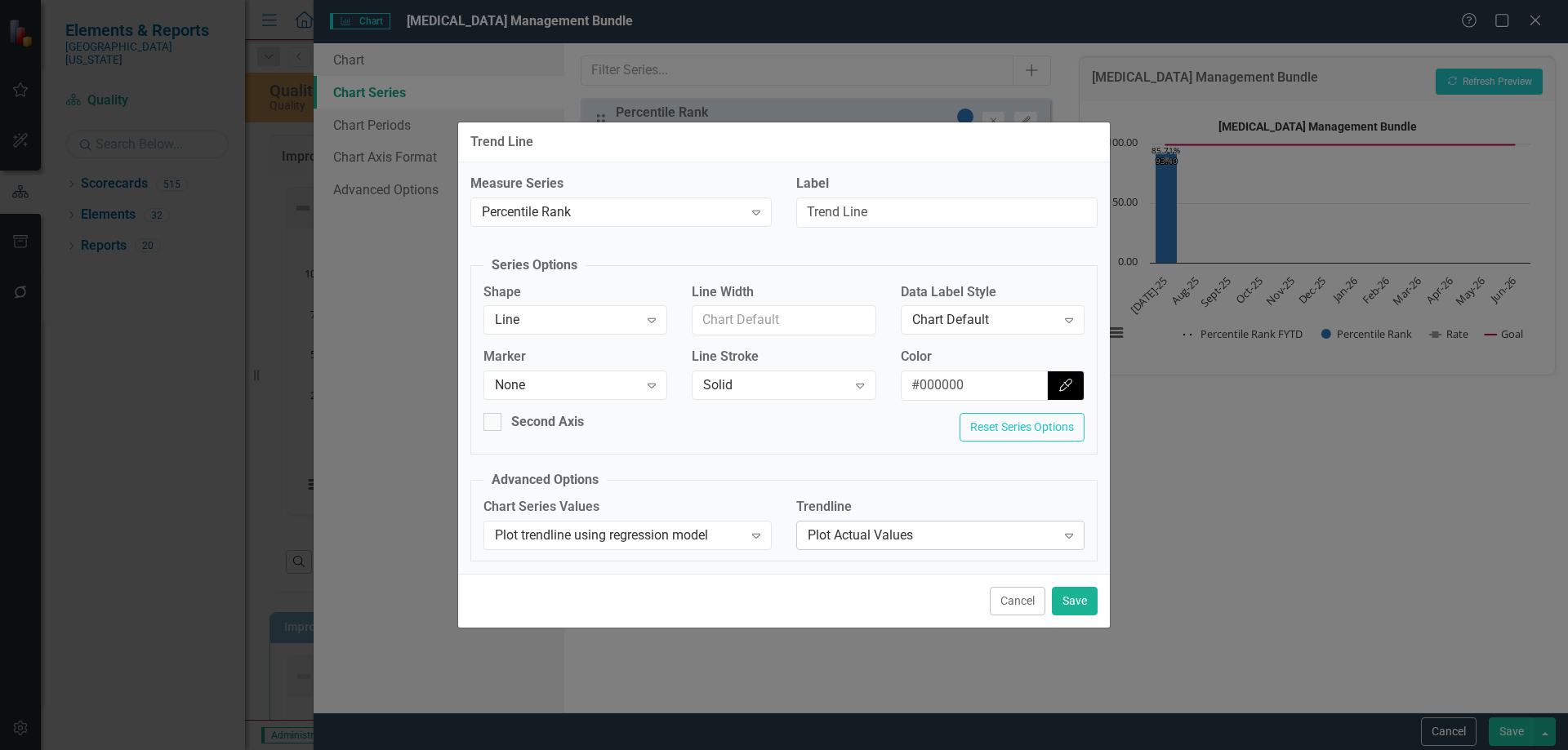
click at [866, 523] on div "Plot Actual Values Expand" at bounding box center [940, 535] width 289 height 29
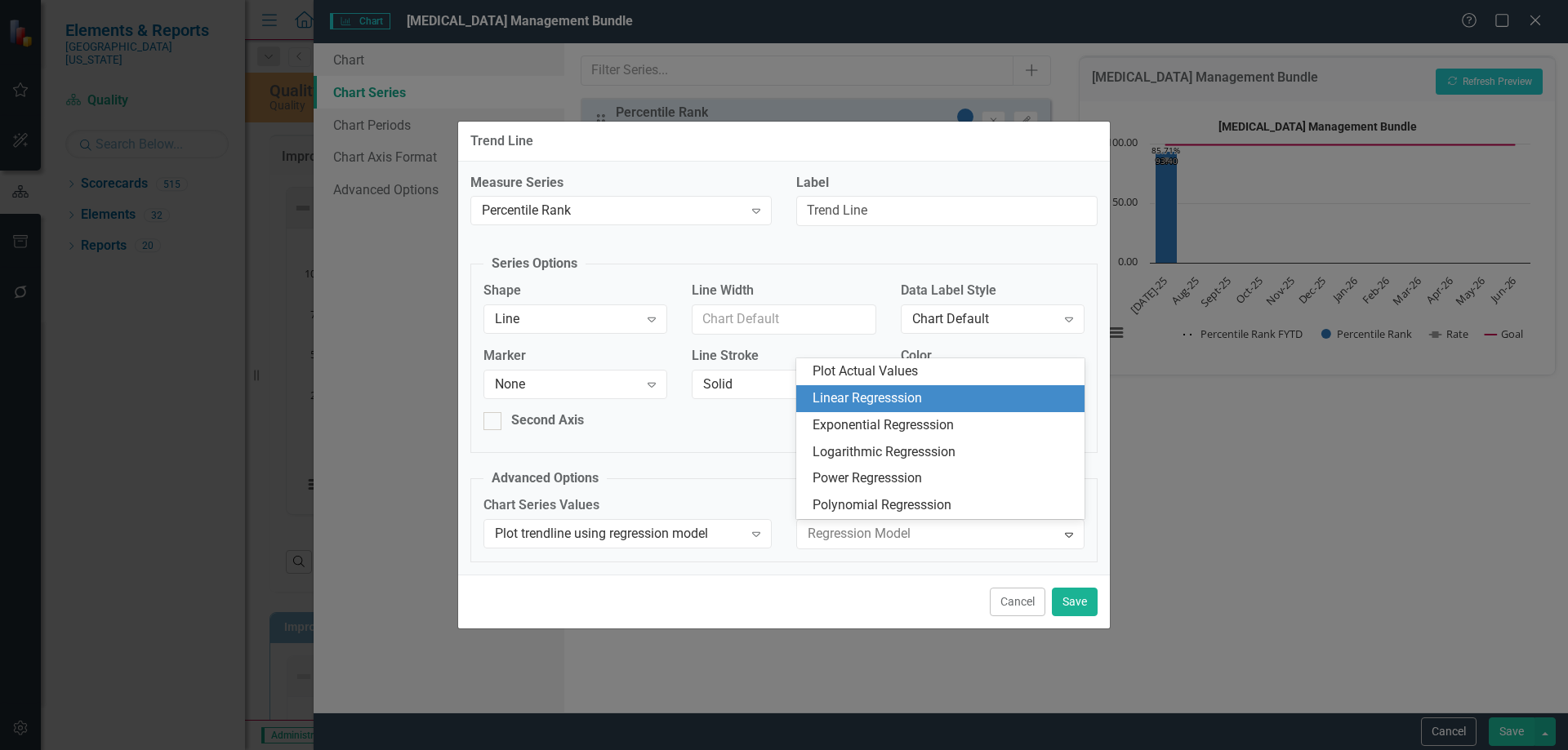
click at [864, 405] on div "Linear Regresssion" at bounding box center [944, 399] width 262 height 18
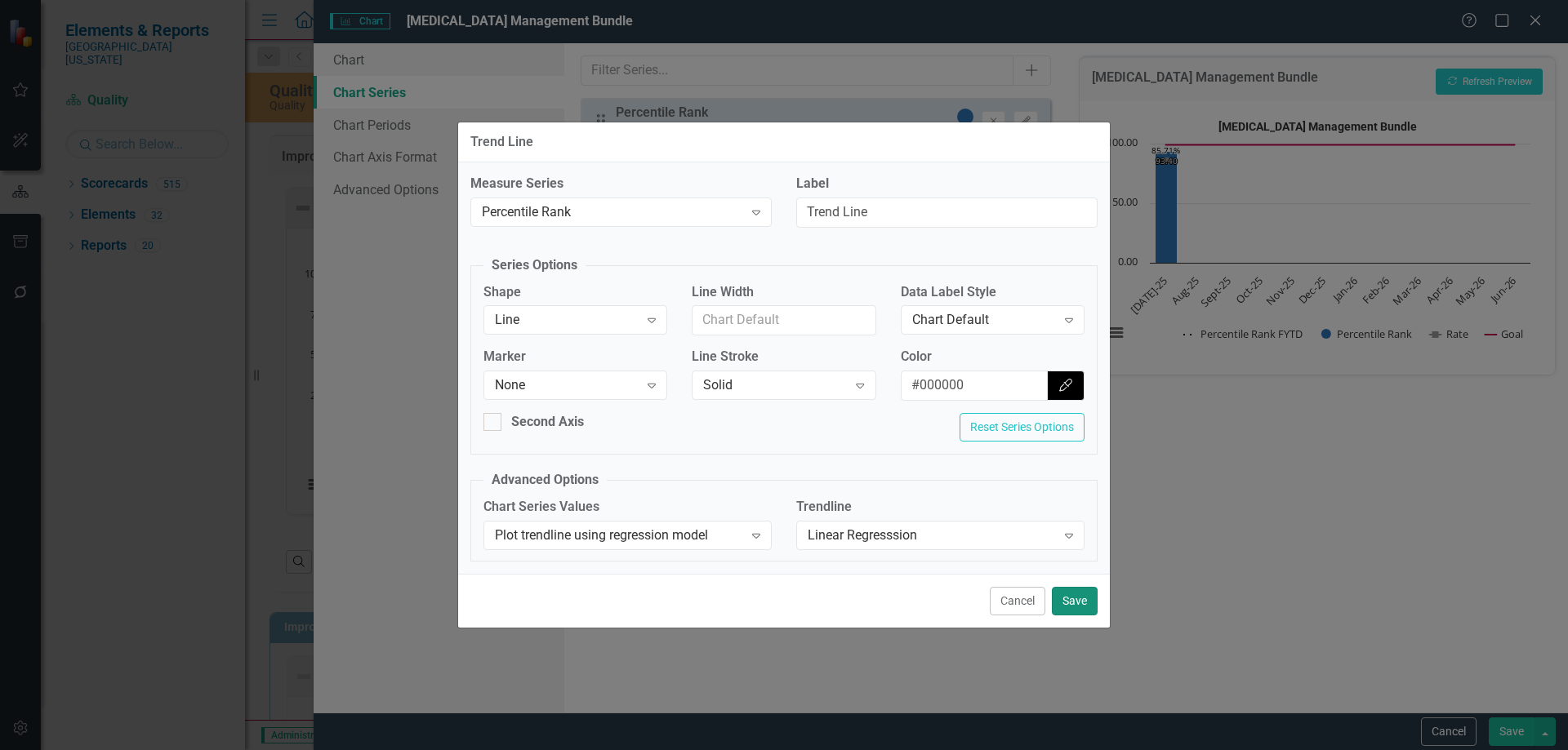
click at [1077, 600] on button "Save" at bounding box center [1075, 601] width 45 height 29
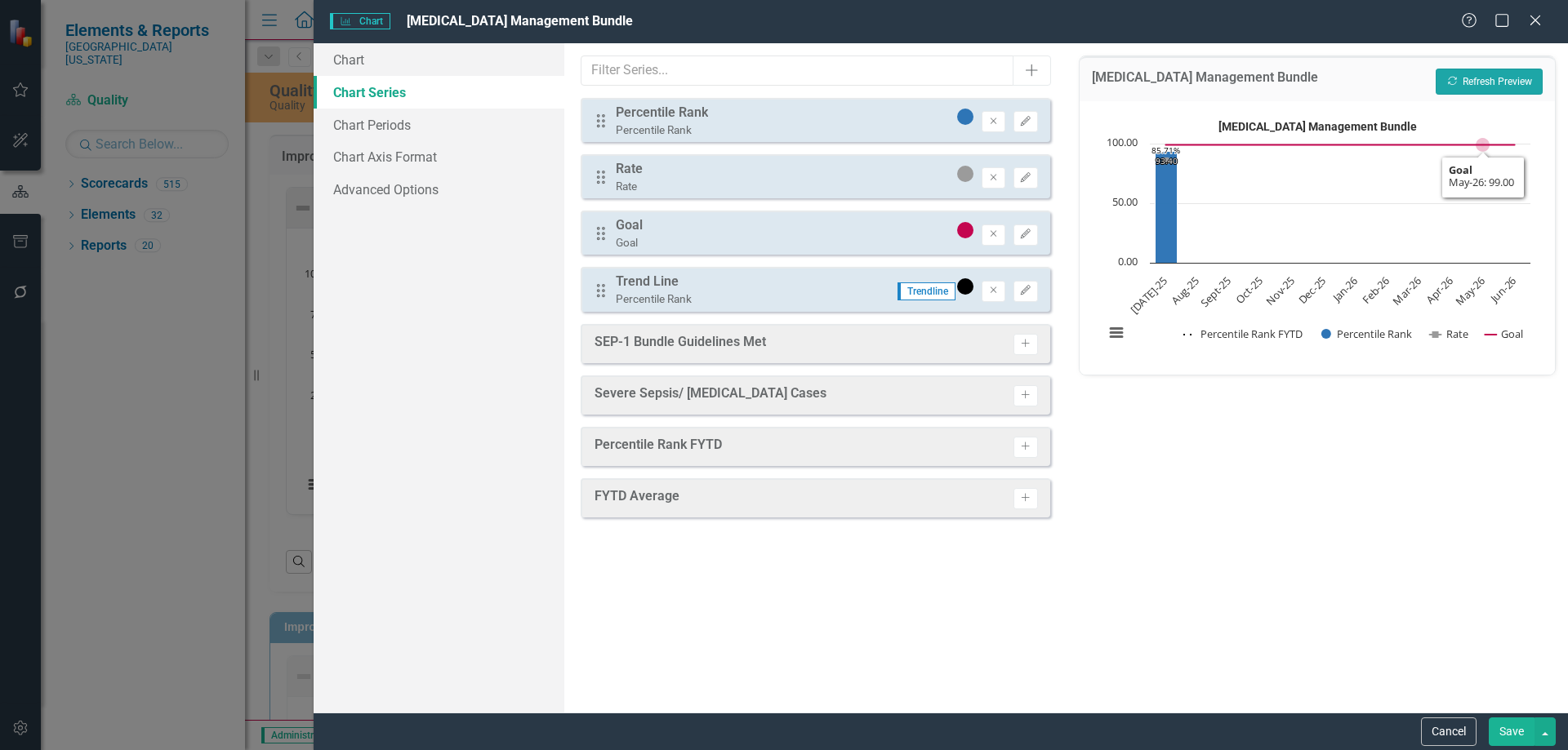
click at [1482, 87] on button "Recalculate Refresh Preview" at bounding box center [1489, 82] width 107 height 26
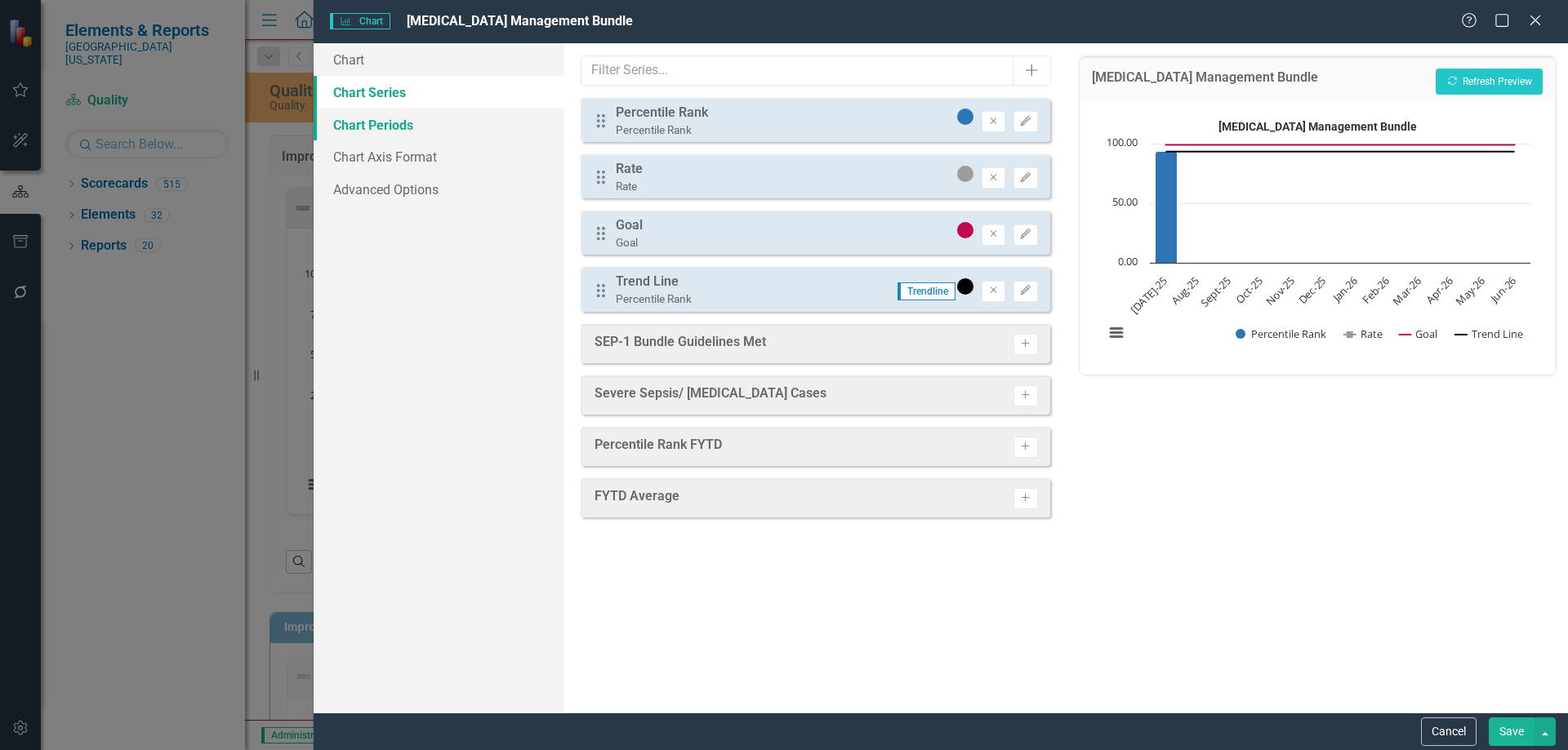
click at [405, 122] on link "Chart Periods" at bounding box center [439, 124] width 251 height 33
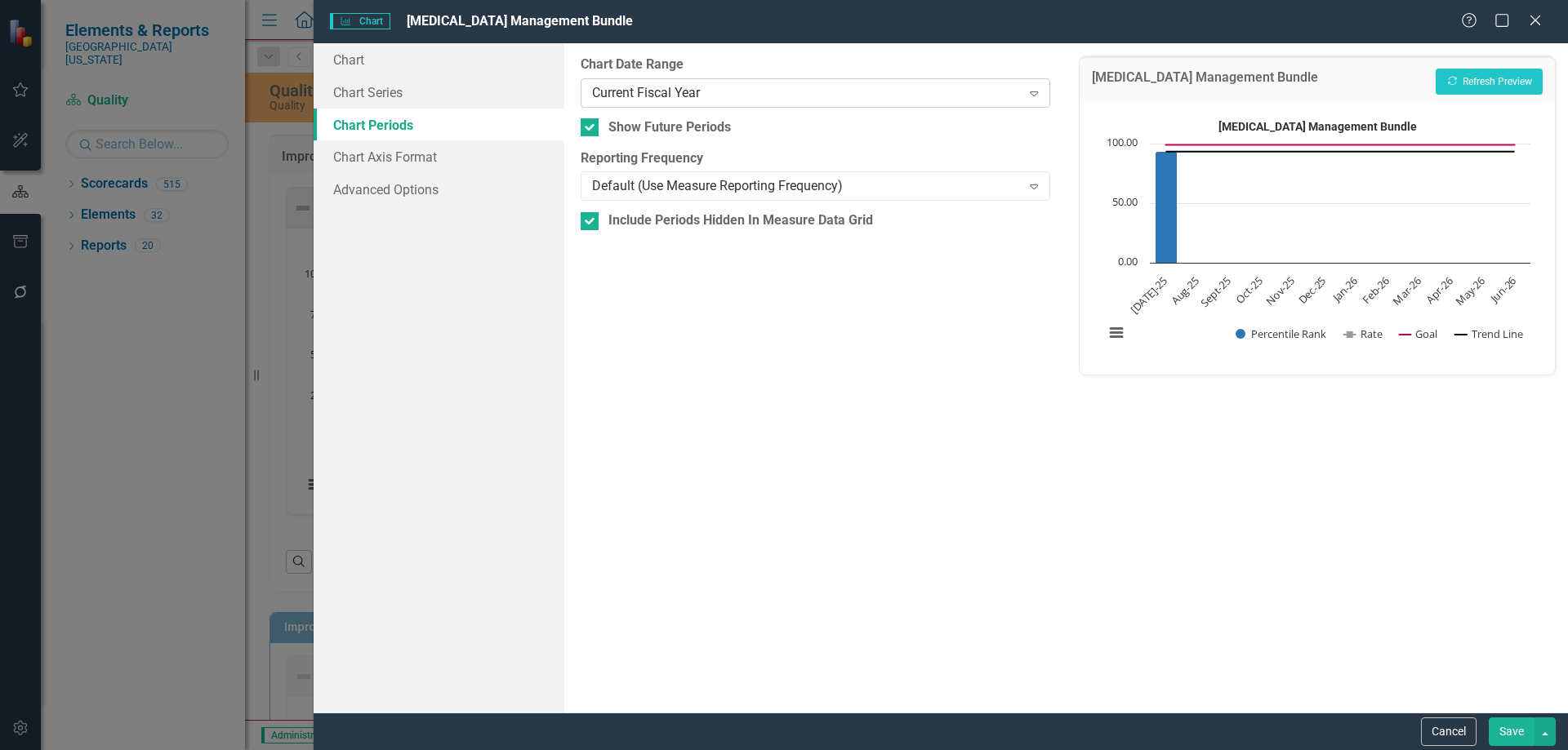
click at [677, 83] on div "Current Fiscal Year" at bounding box center [807, 92] width 429 height 18
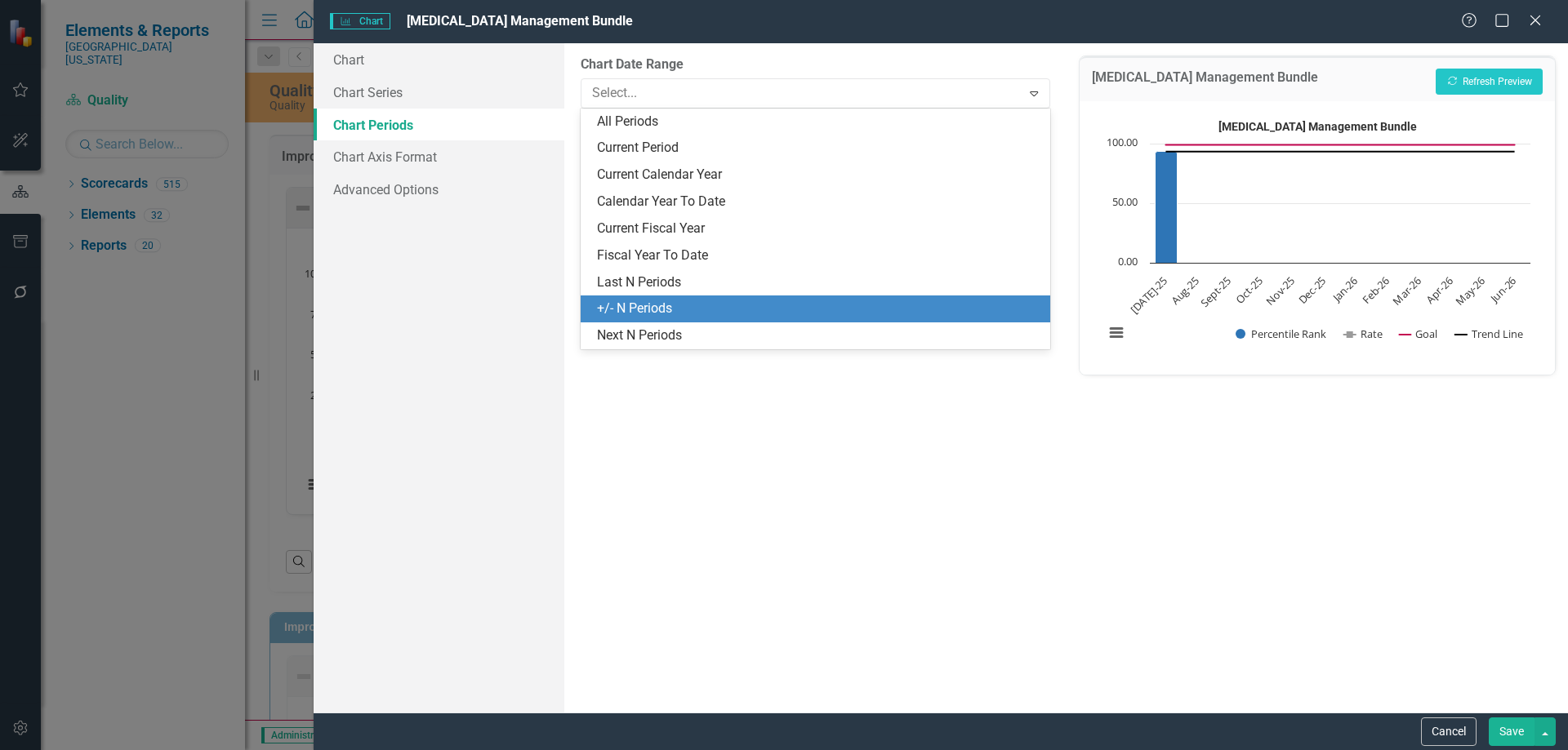
click at [681, 314] on div "+/- N Periods" at bounding box center [818, 309] width 442 height 18
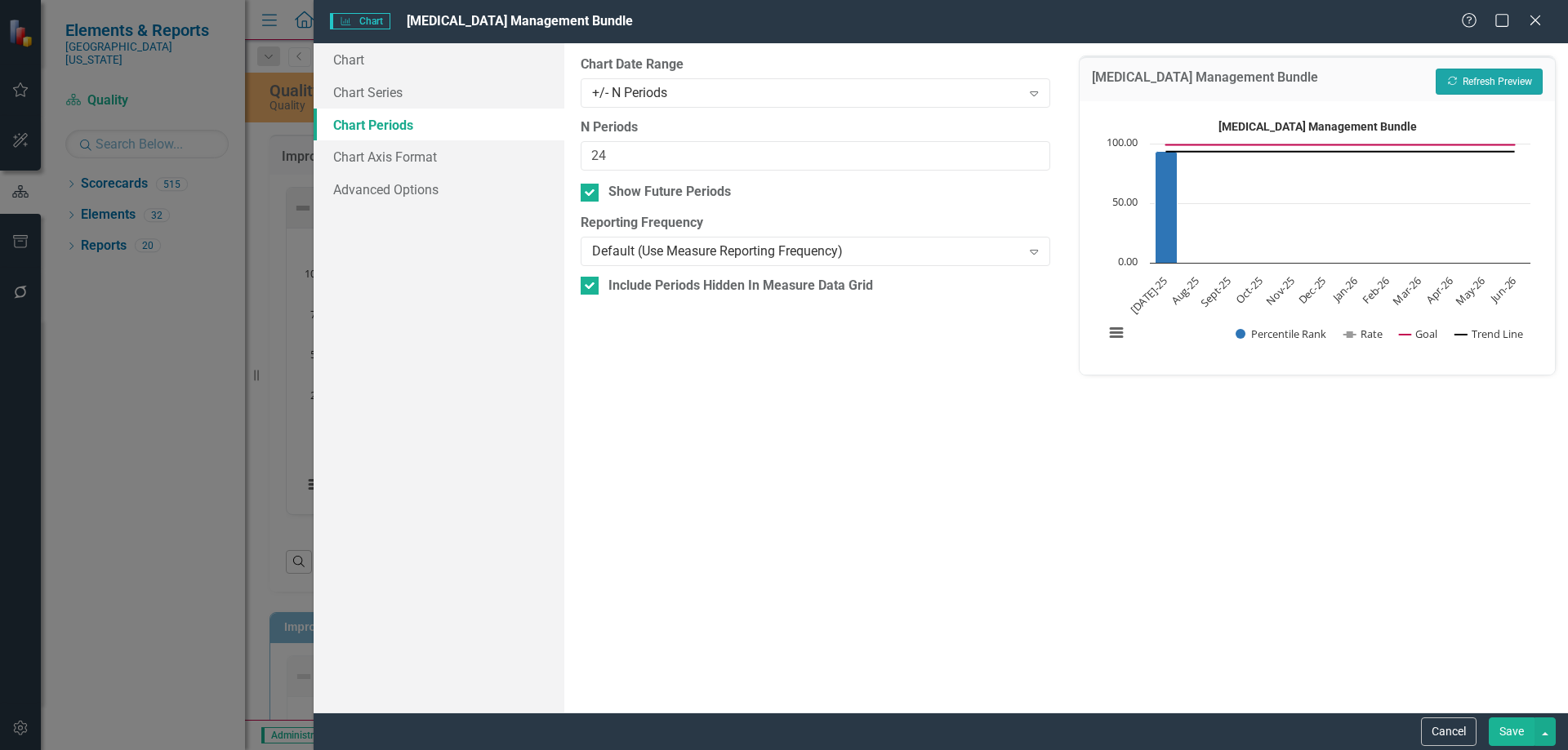
click at [1511, 78] on button "Recalculate Refresh Preview" at bounding box center [1489, 82] width 107 height 26
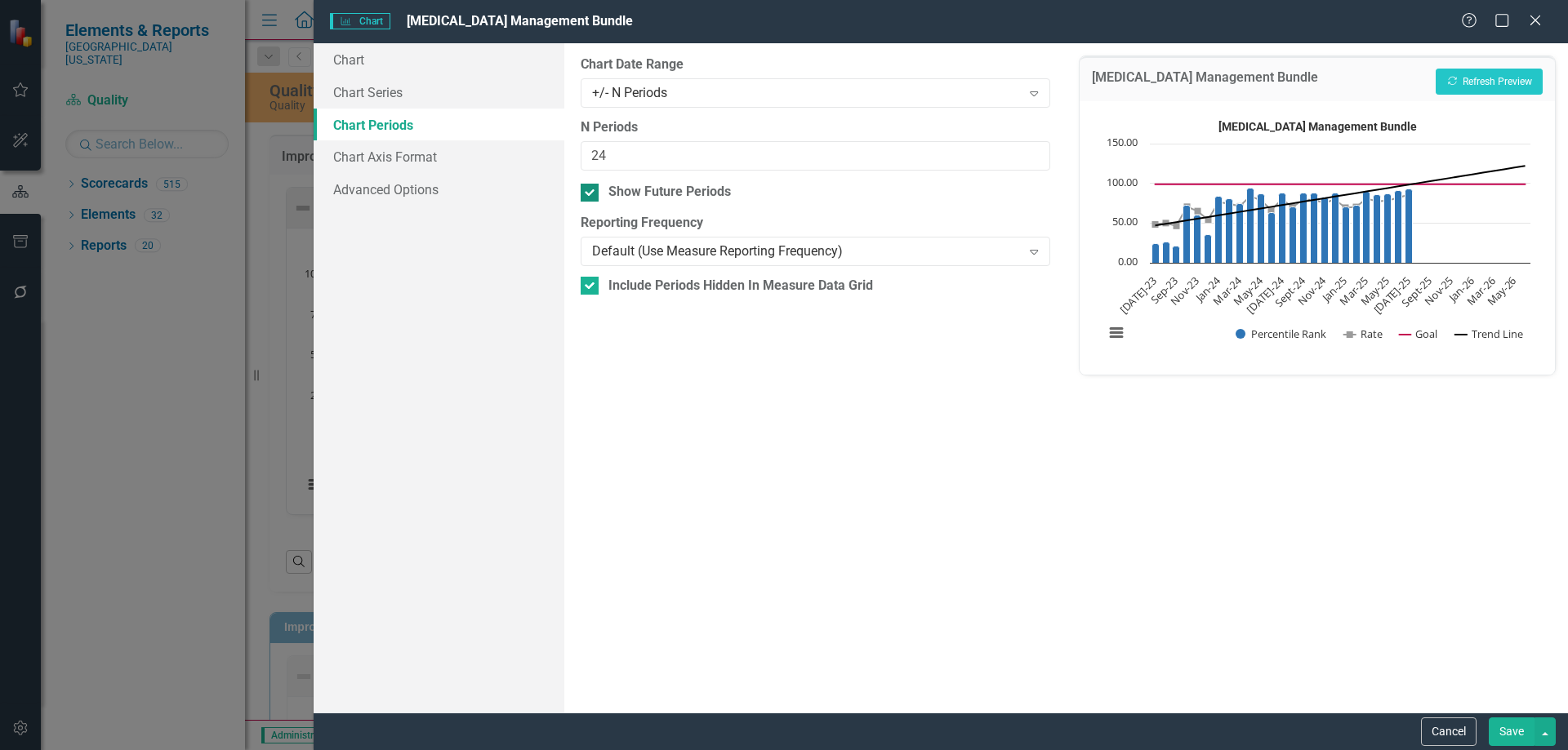
click at [593, 193] on div at bounding box center [589, 192] width 18 height 18
click at [591, 193] on input "Show Future Periods" at bounding box center [585, 188] width 11 height 11
checkbox input "false"
click at [1472, 80] on button "Recalculate Refresh Preview" at bounding box center [1489, 82] width 107 height 26
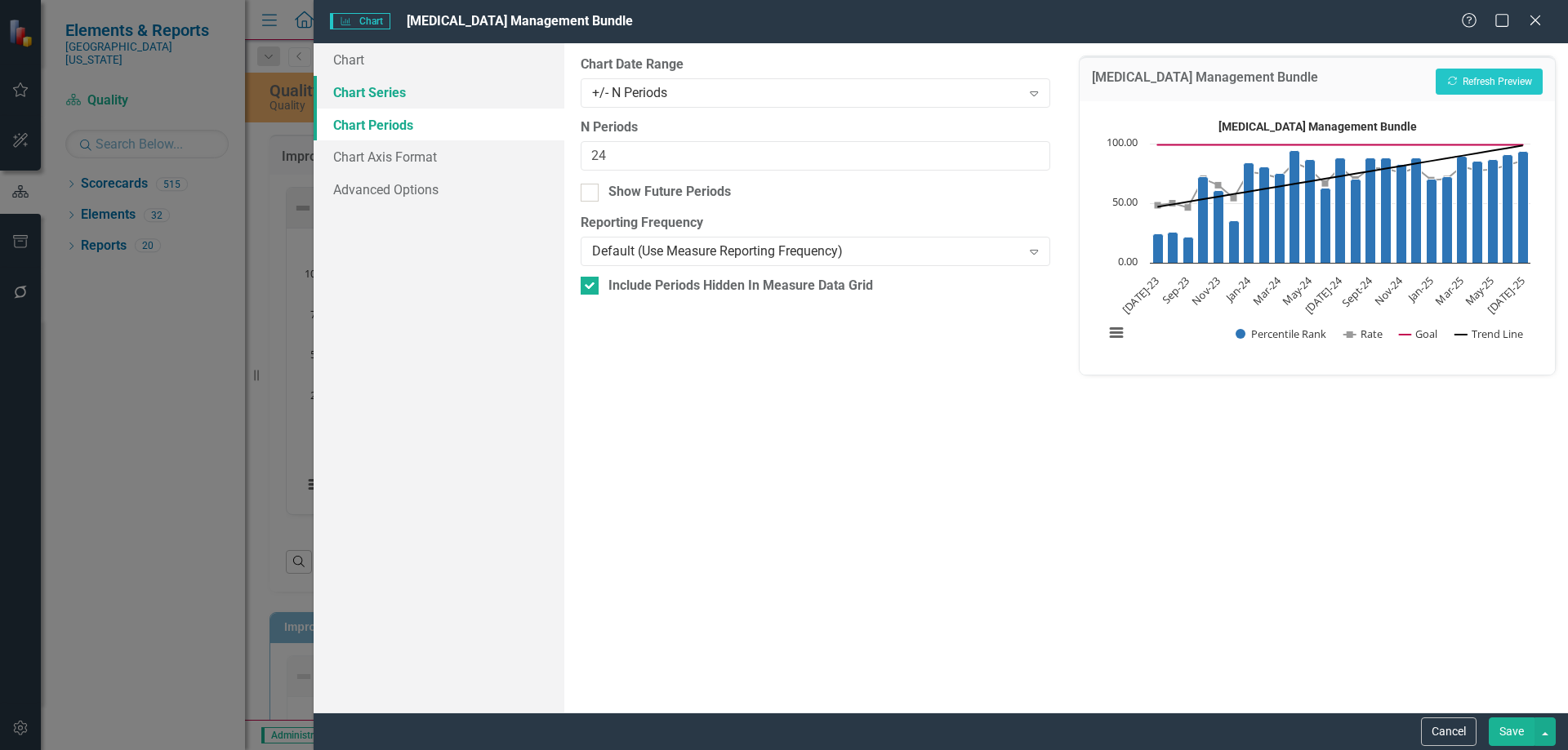
click at [356, 98] on link "Chart Series" at bounding box center [439, 92] width 251 height 33
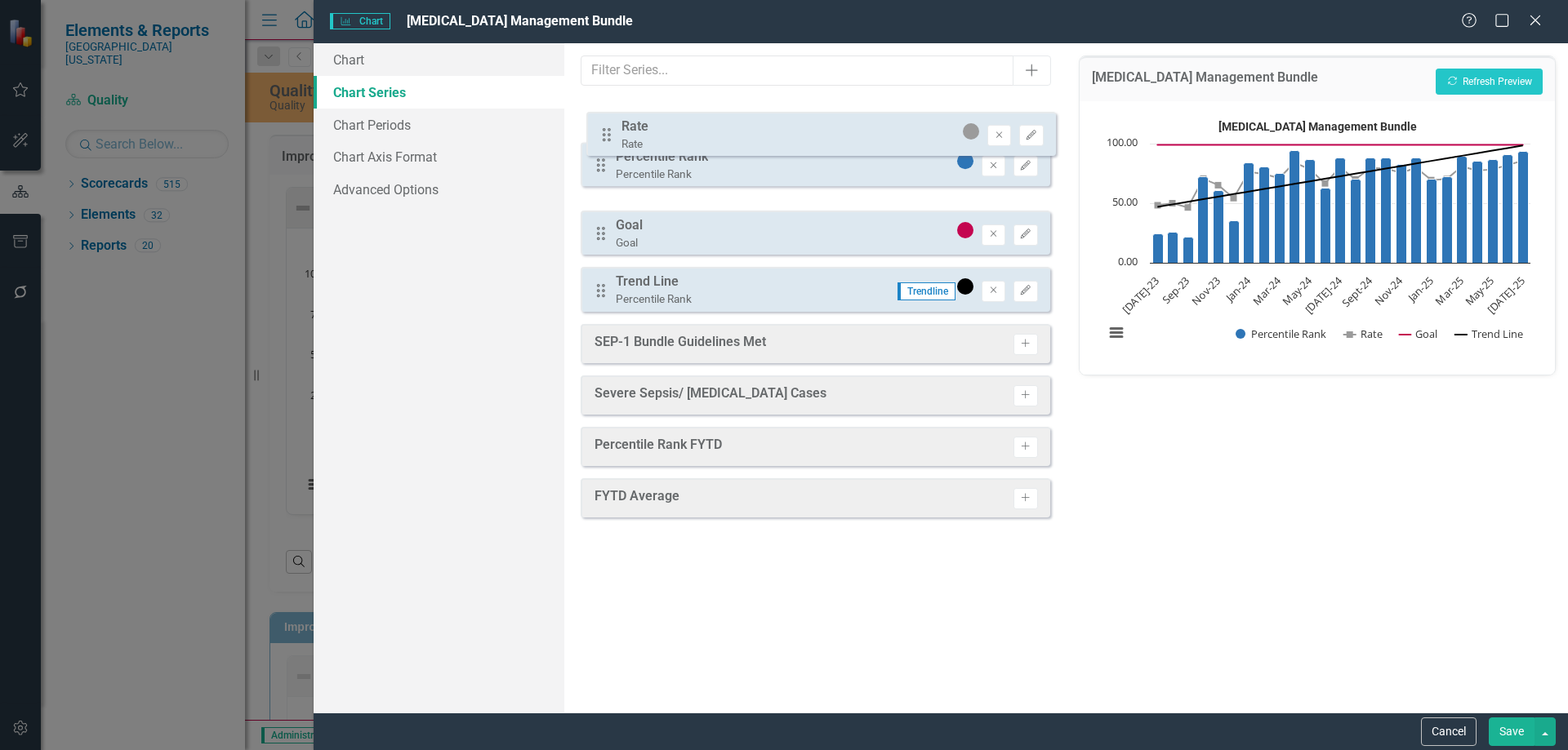
drag, startPoint x: 598, startPoint y: 181, endPoint x: 601, endPoint y: 124, distance: 57.1
click at [601, 124] on div "Drag Percentile Rank Percentile Rank Remove Edit Drag Rate Rate Remove Edit Dra…" at bounding box center [814, 205] width 469 height 214
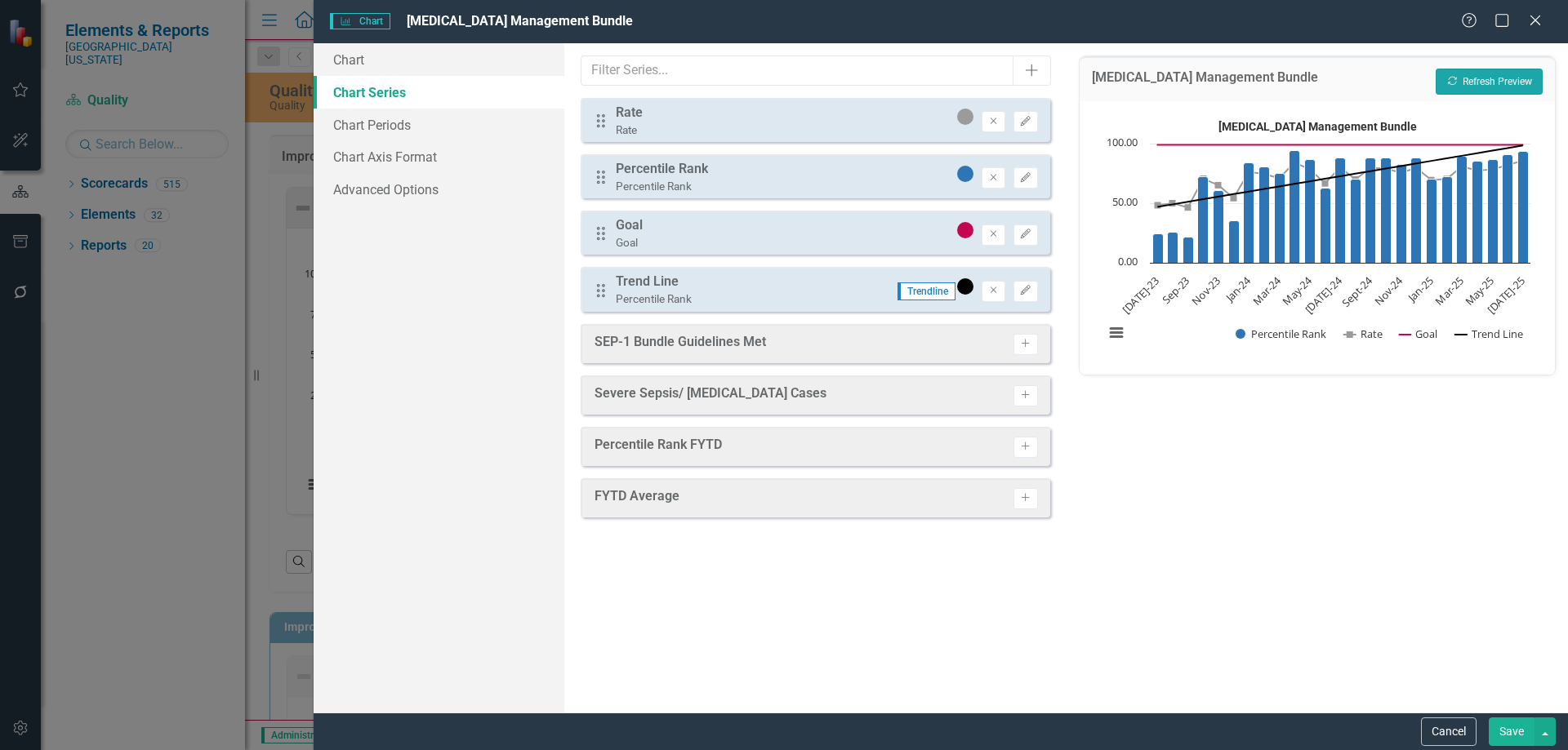
click at [1463, 75] on button "Recalculate Refresh Preview" at bounding box center [1489, 82] width 107 height 26
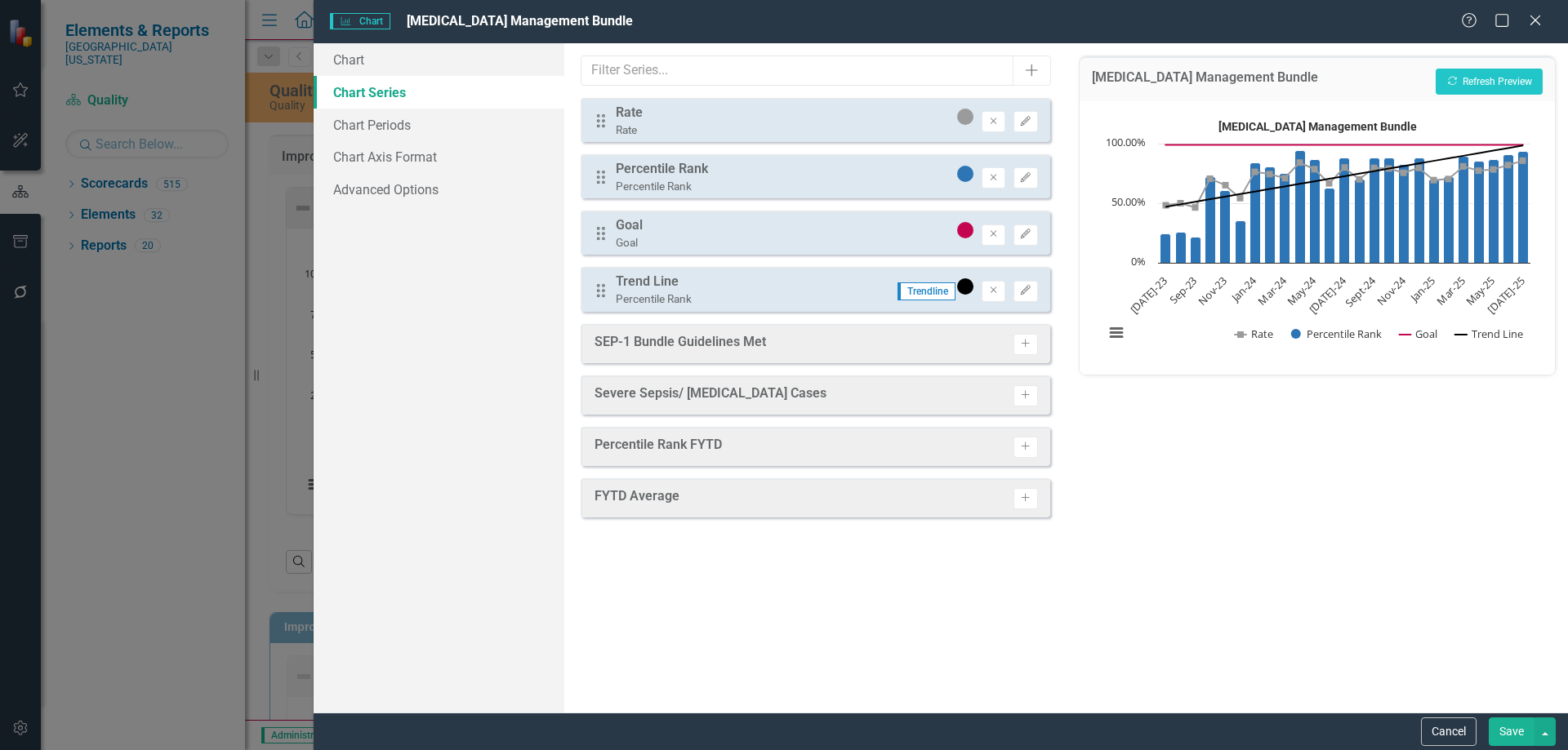
click at [1504, 725] on button "Save" at bounding box center [1512, 732] width 45 height 29
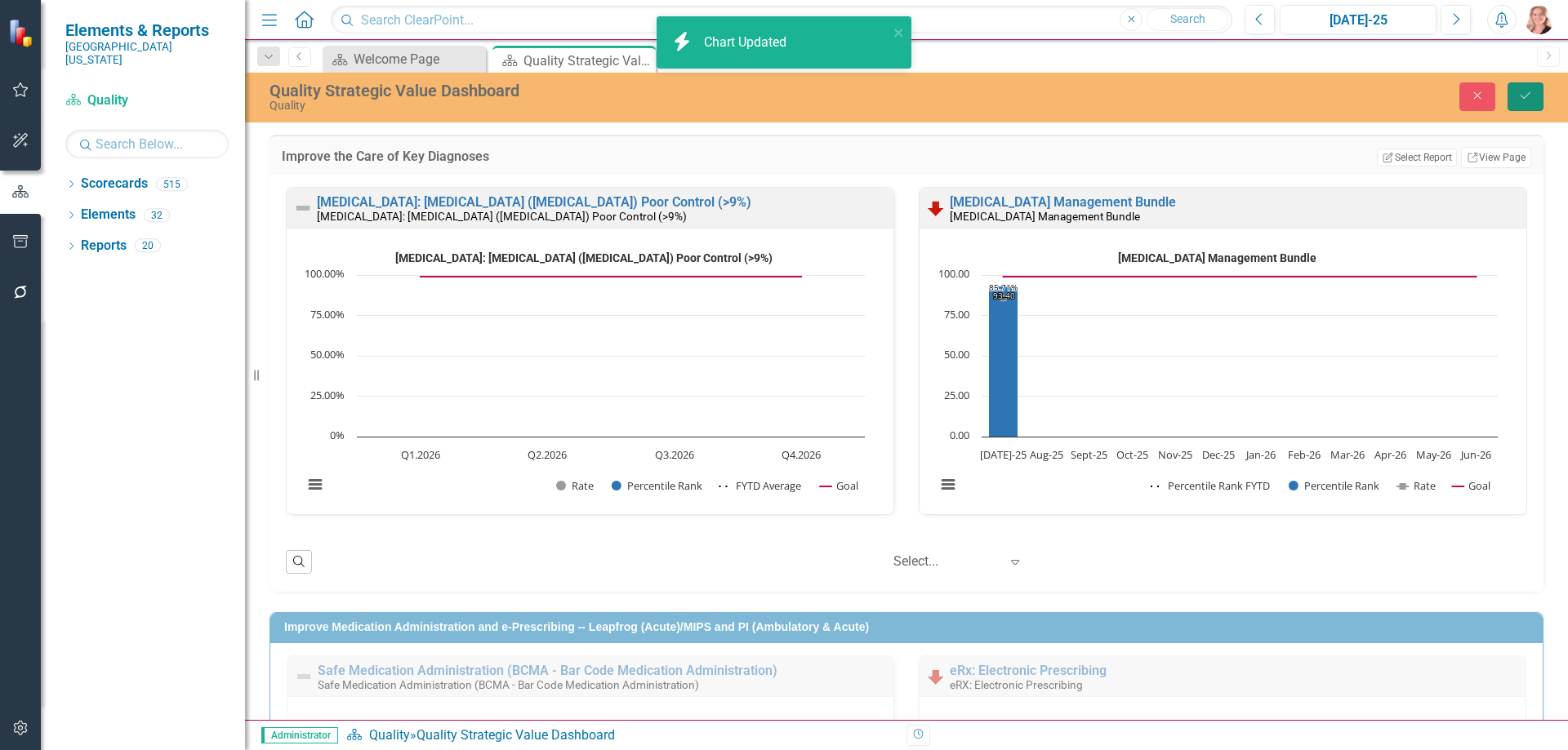
click at [1520, 100] on icon "Save" at bounding box center [1525, 96] width 14 height 12
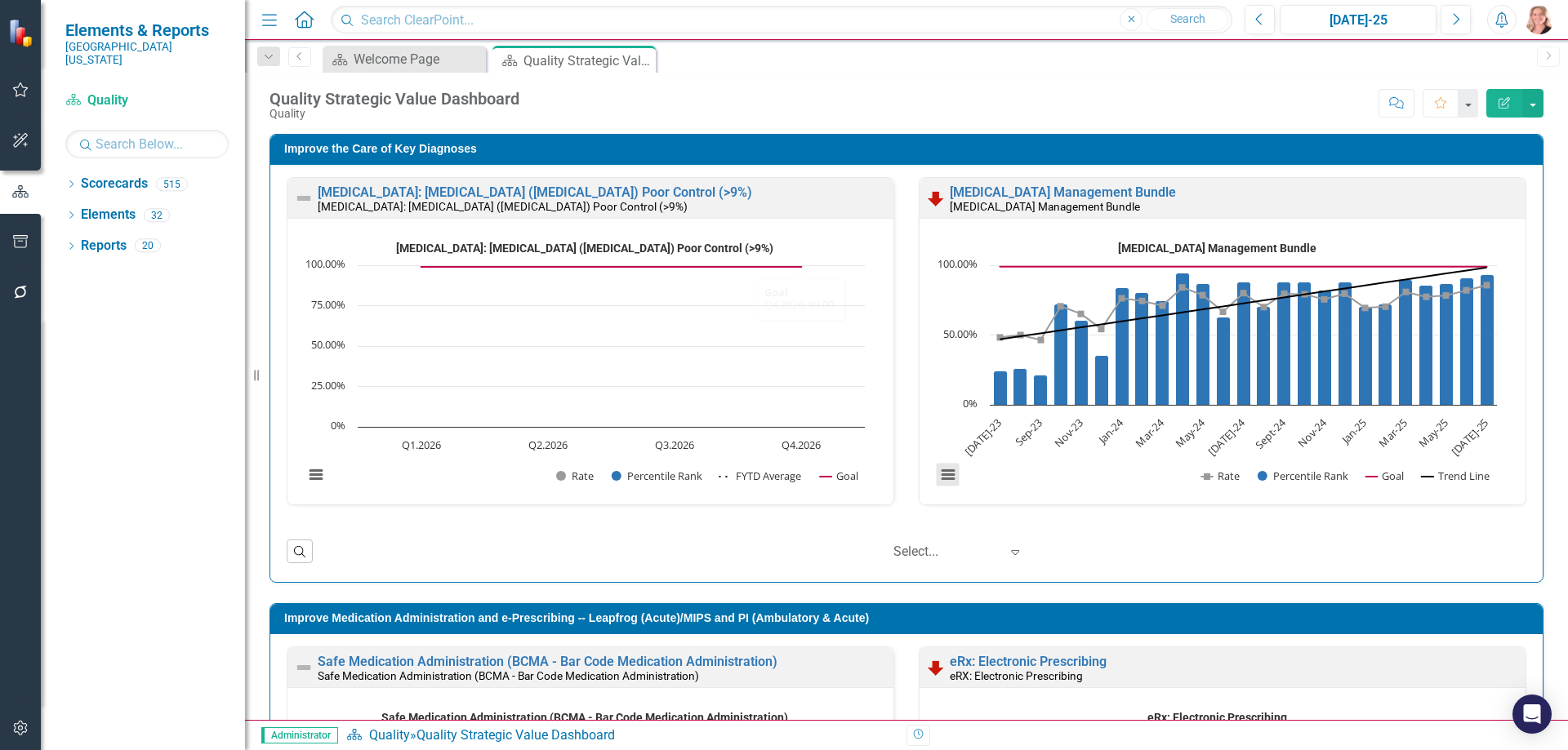
click at [937, 477] on button "View chart menu, Severe Sepsis and Septic Shock Management Bundle" at bounding box center [948, 475] width 23 height 23
click at [961, 390] on li "Download JPEG image" at bounding box center [1016, 393] width 147 height 25
